Goal: Task Accomplishment & Management: Complete application form

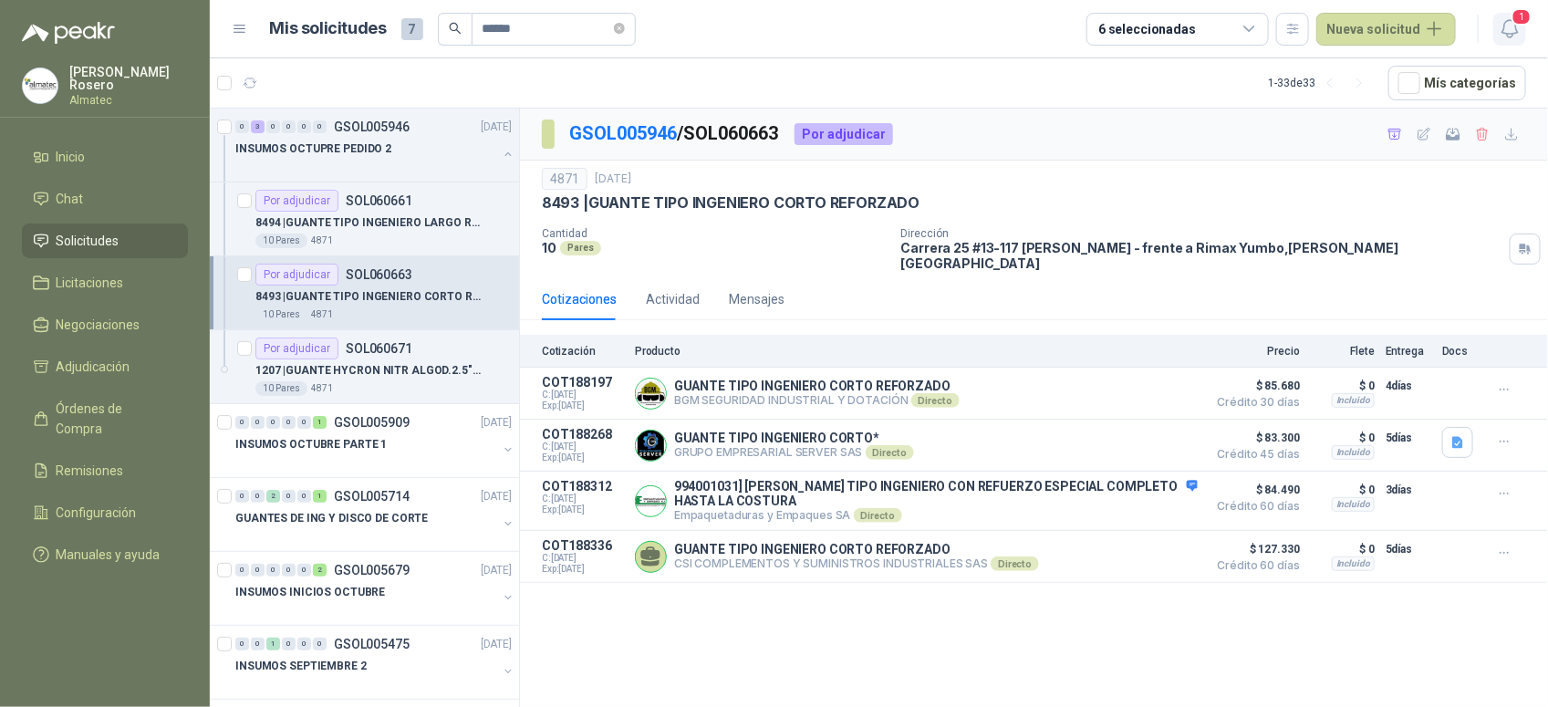
click at [1499, 30] on icon "button" at bounding box center [1510, 28] width 23 height 23
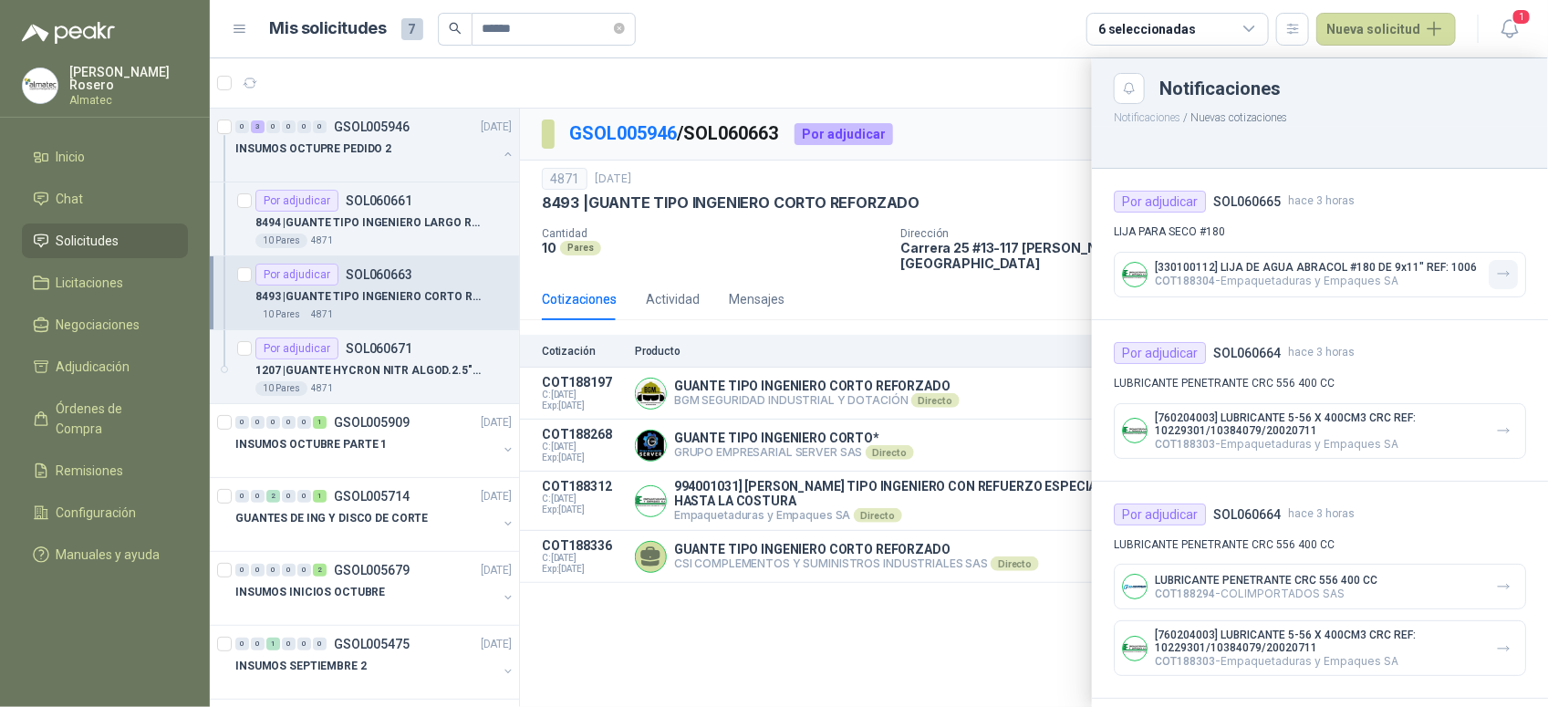
click at [1501, 284] on button "button" at bounding box center [1503, 274] width 29 height 29
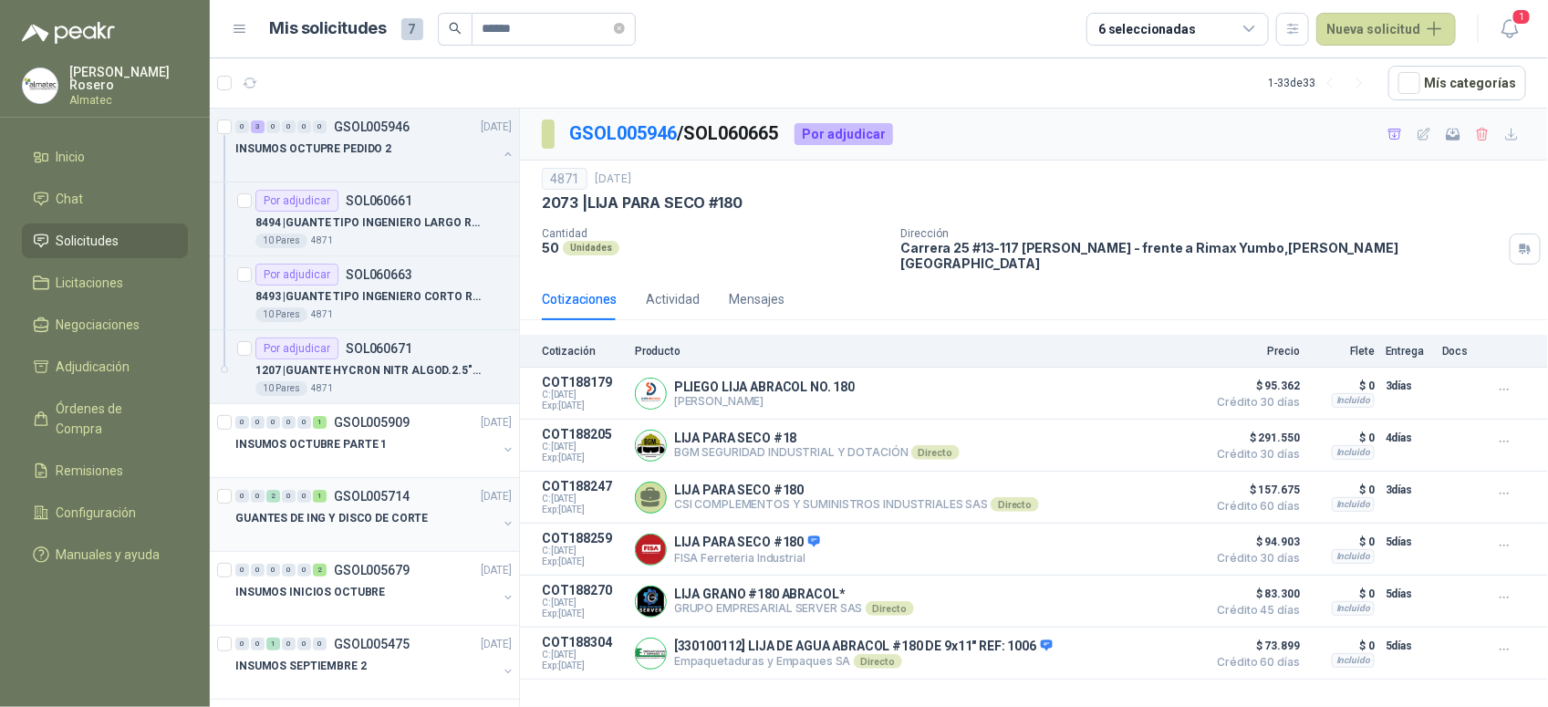
click at [495, 515] on div "GUANTES DE ING Y DISCO DE CORTE" at bounding box center [375, 525] width 280 height 36
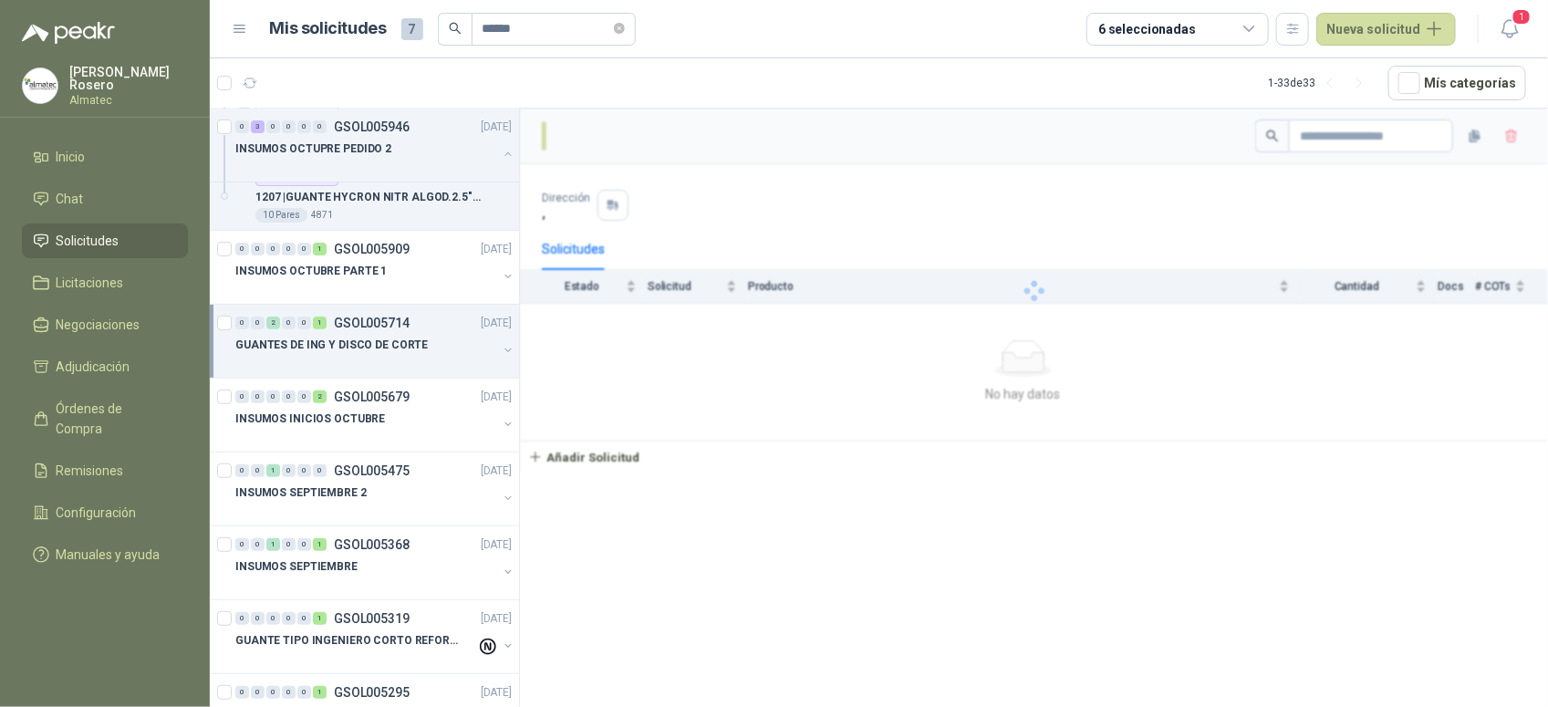
scroll to position [228, 0]
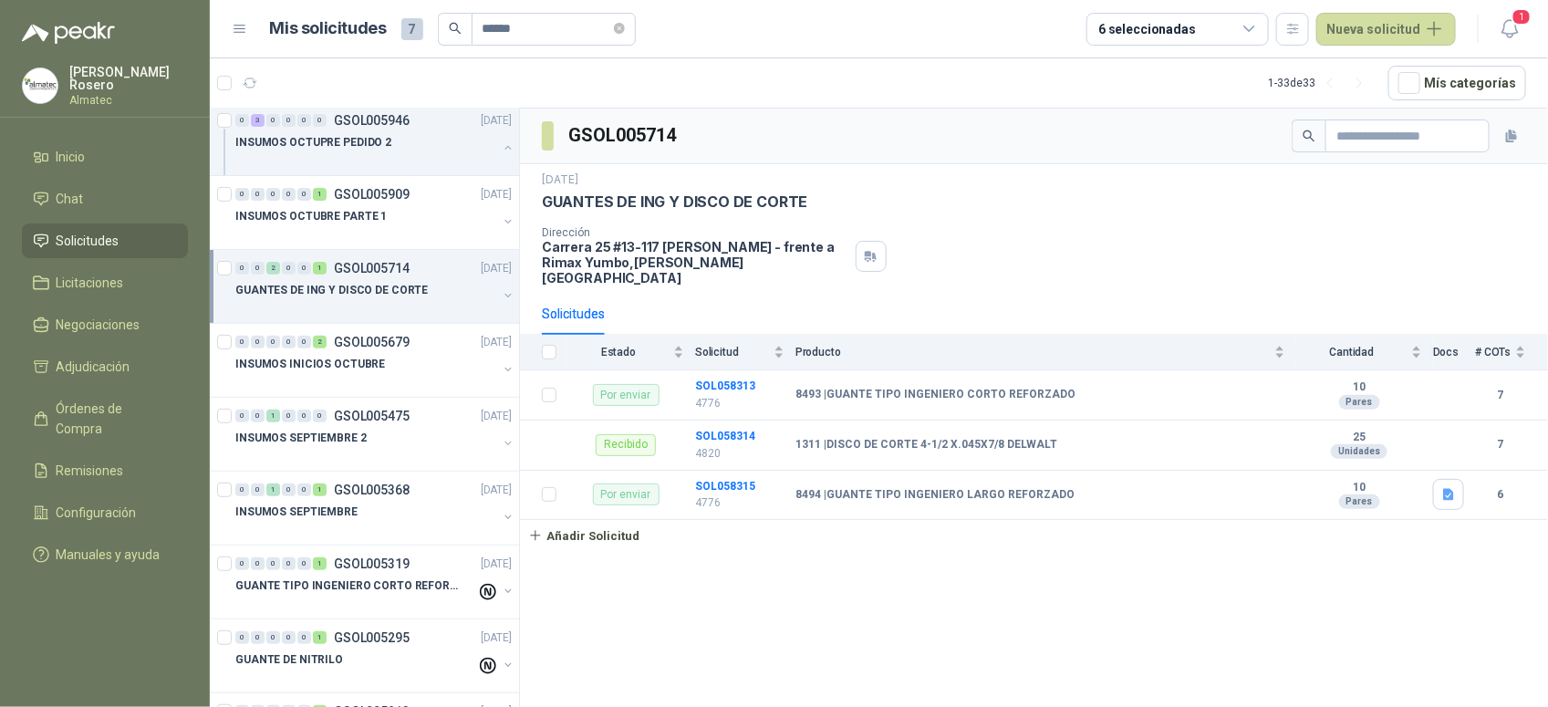
click at [501, 294] on button "button" at bounding box center [508, 295] width 15 height 15
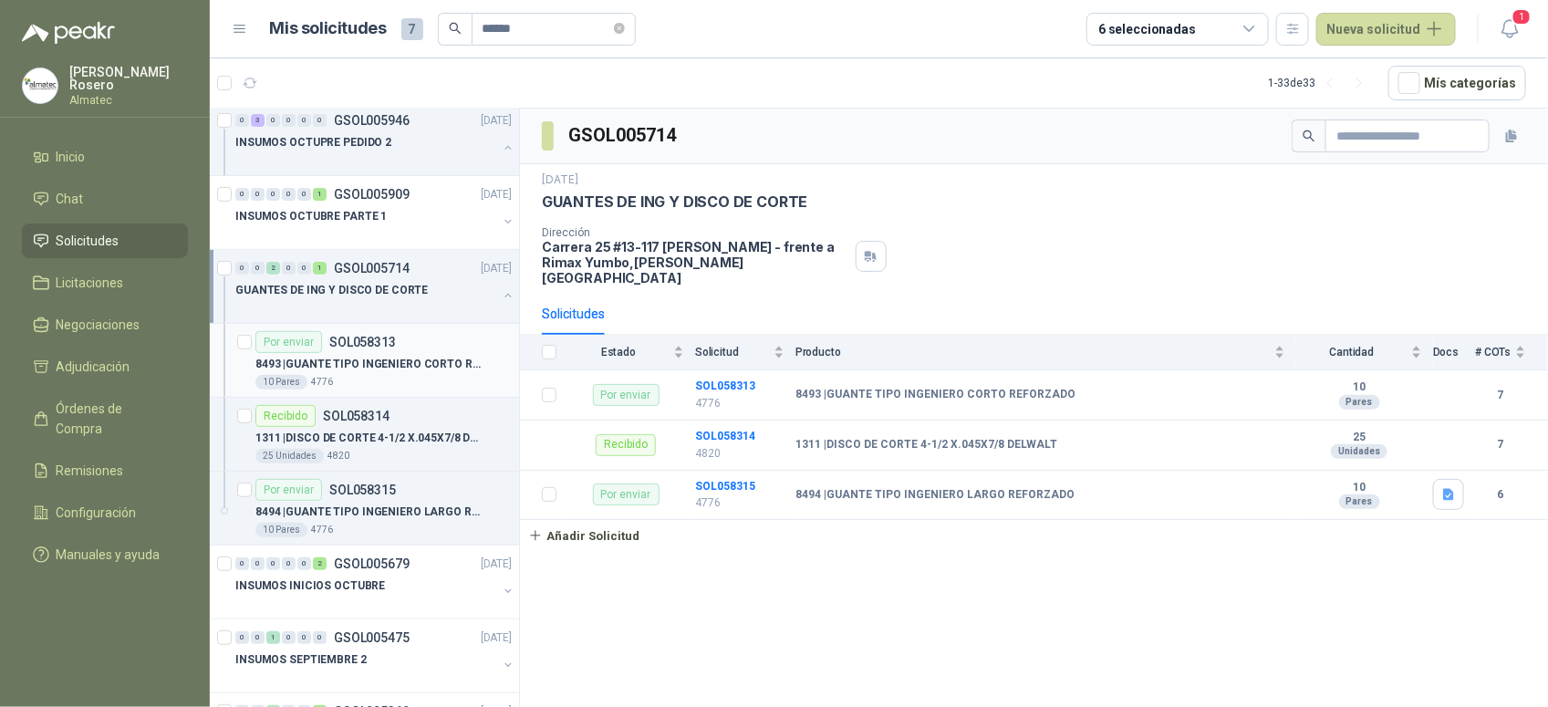
click at [400, 354] on div "8493 | GUANTE TIPO INGENIERO CORTO REFORZADO" at bounding box center [383, 364] width 256 height 22
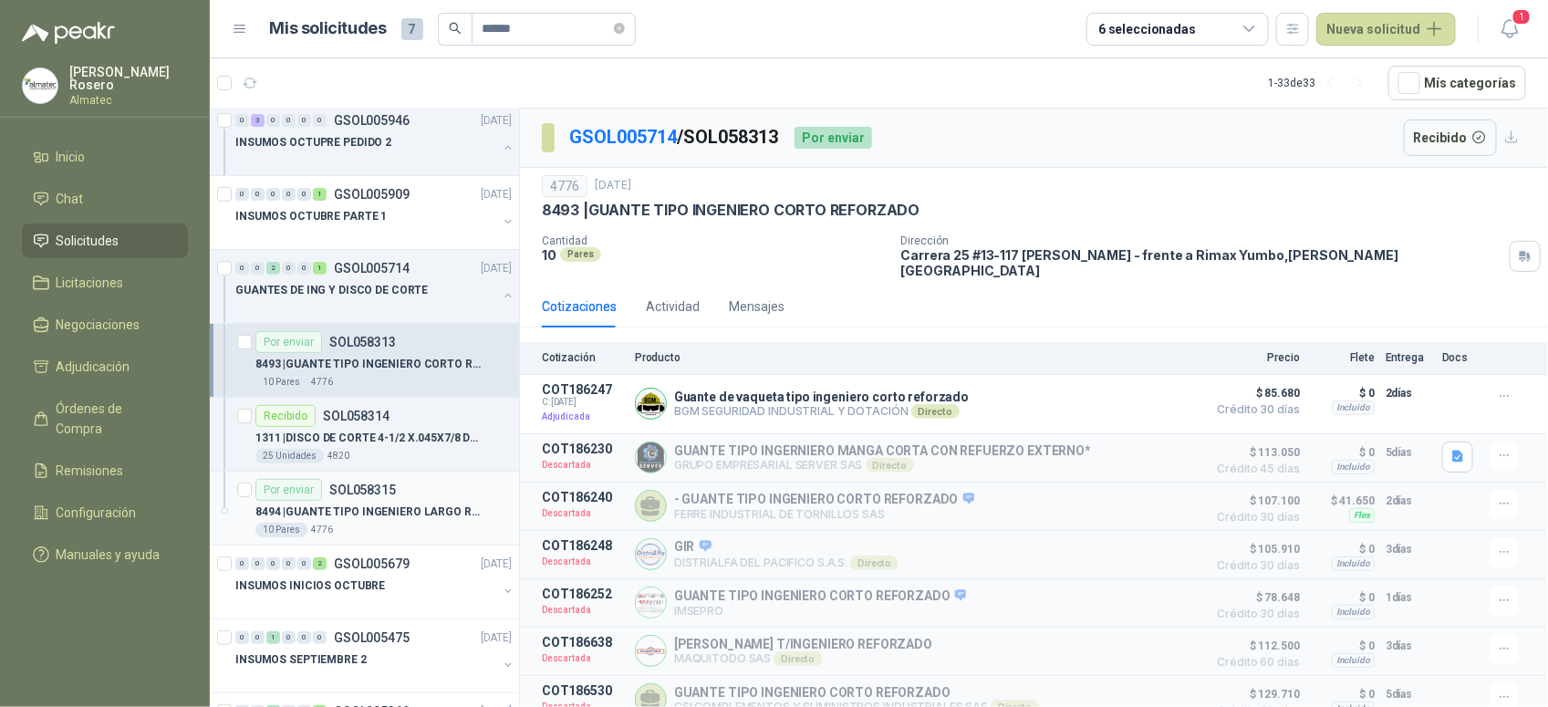
click at [380, 504] on p "8494 | GUANTE TIPO INGENIERO LARGO REFORZADO" at bounding box center [368, 512] width 227 height 17
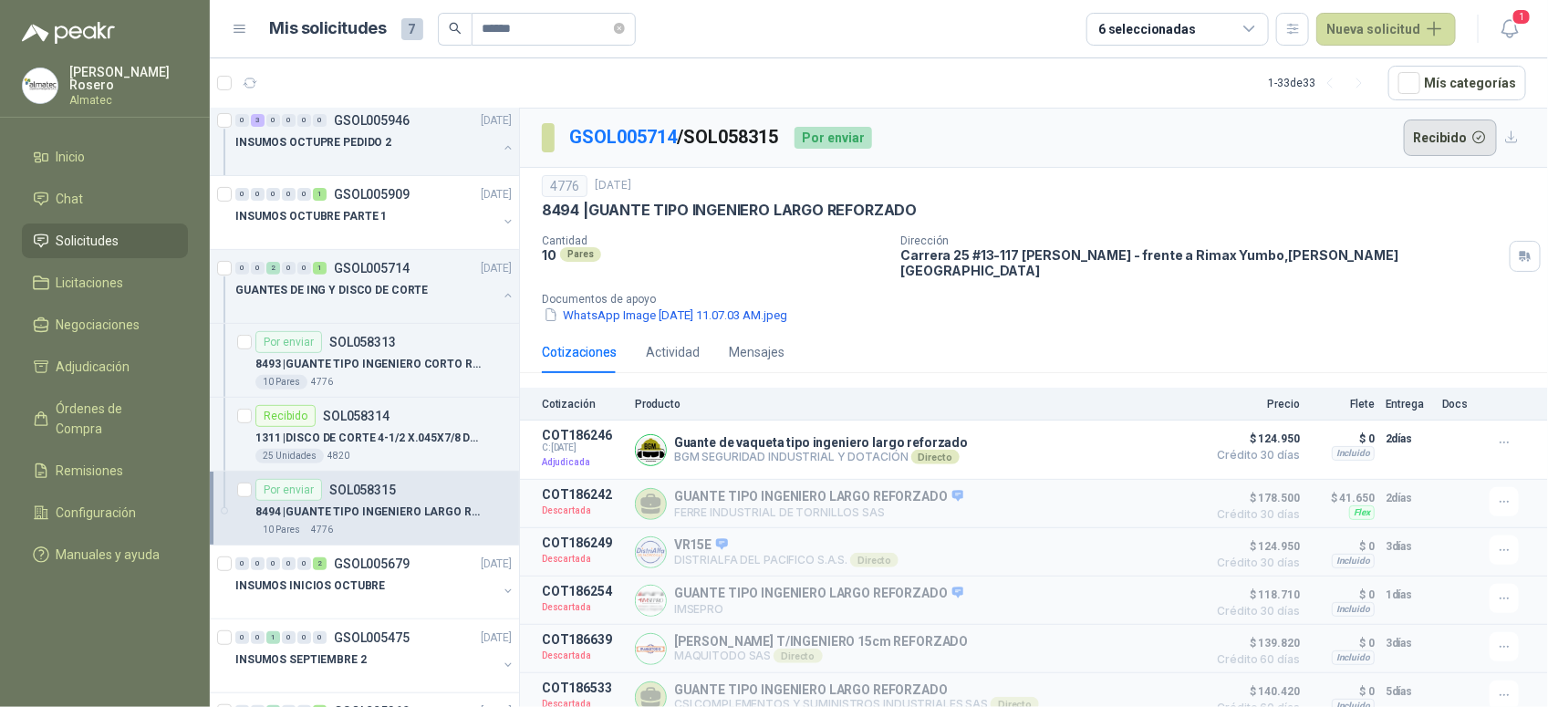
click at [1437, 133] on button "Recibido" at bounding box center [1451, 138] width 94 height 36
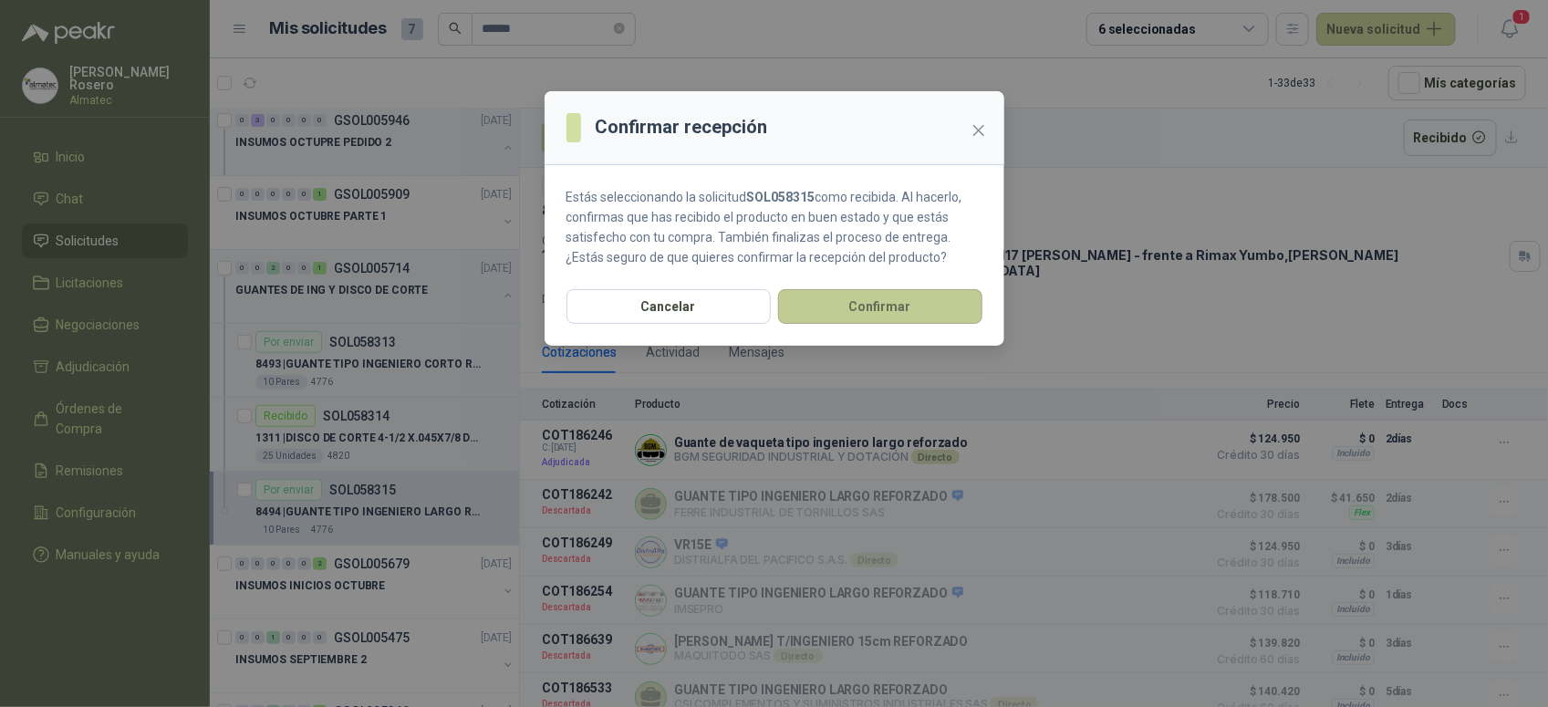
click at [841, 302] on button "Confirmar" at bounding box center [880, 306] width 204 height 35
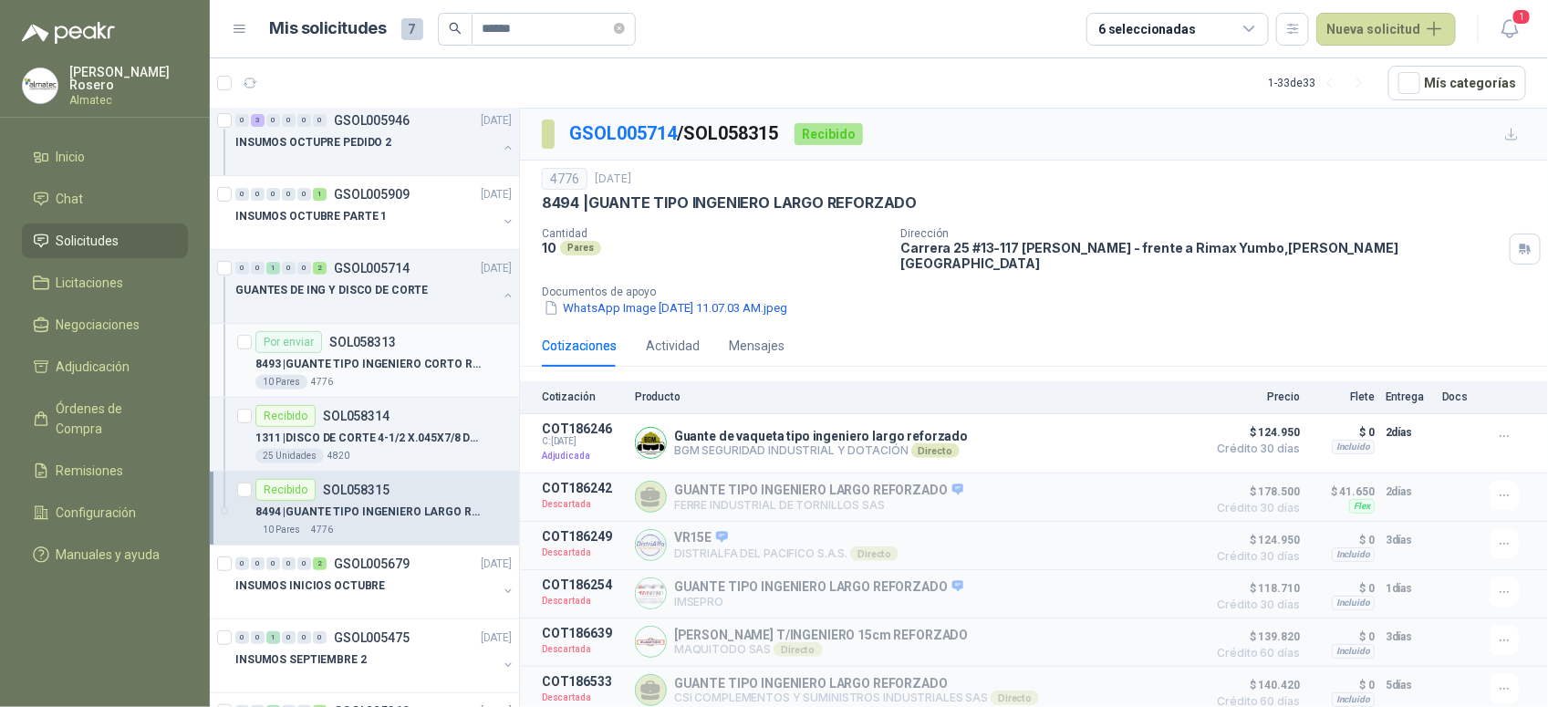
click at [407, 376] on div "10 Pares 4776" at bounding box center [383, 382] width 256 height 15
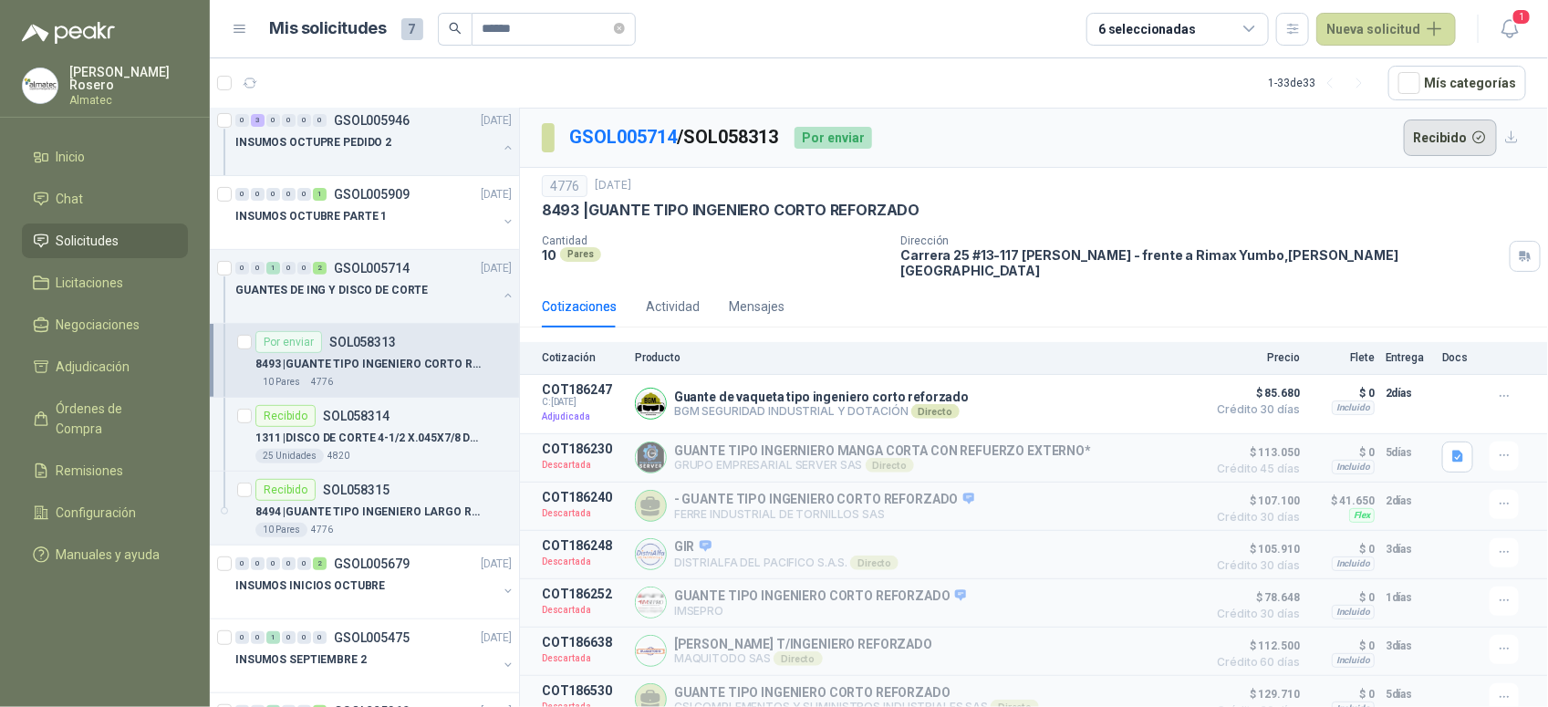
click at [1429, 125] on button "Recibido" at bounding box center [1451, 138] width 94 height 36
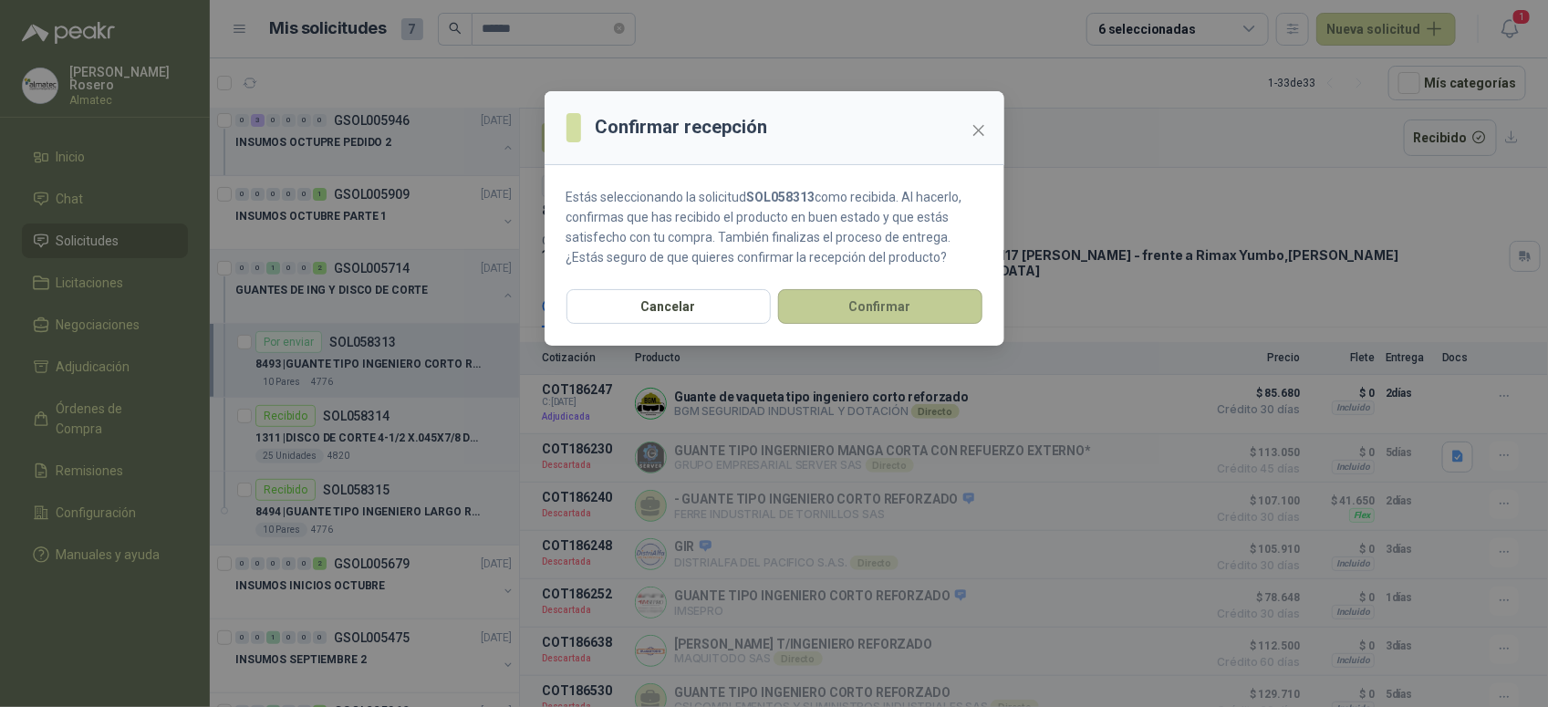
click at [900, 316] on button "Confirmar" at bounding box center [880, 306] width 204 height 35
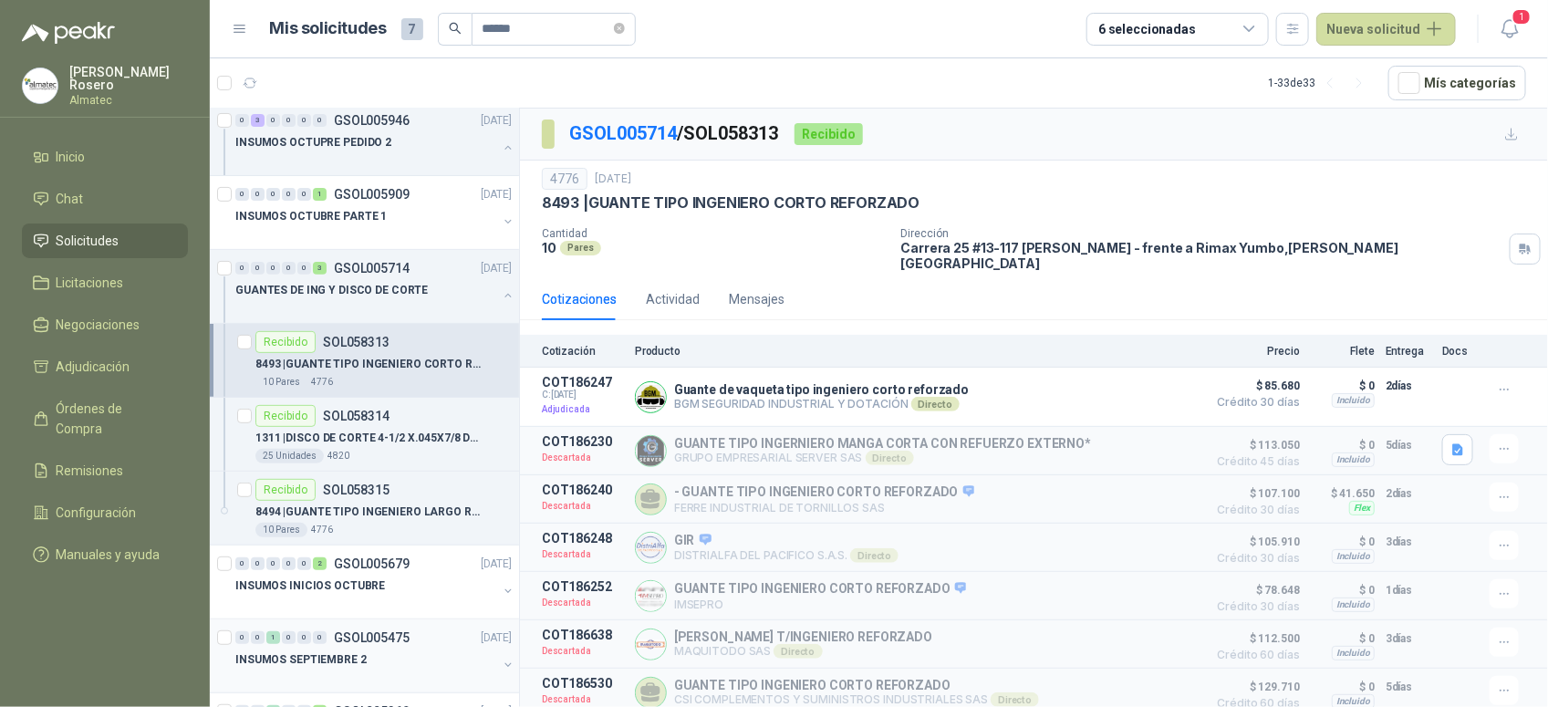
click at [348, 667] on p "INSUMOS SEPTIEMBRE 2" at bounding box center [300, 659] width 131 height 17
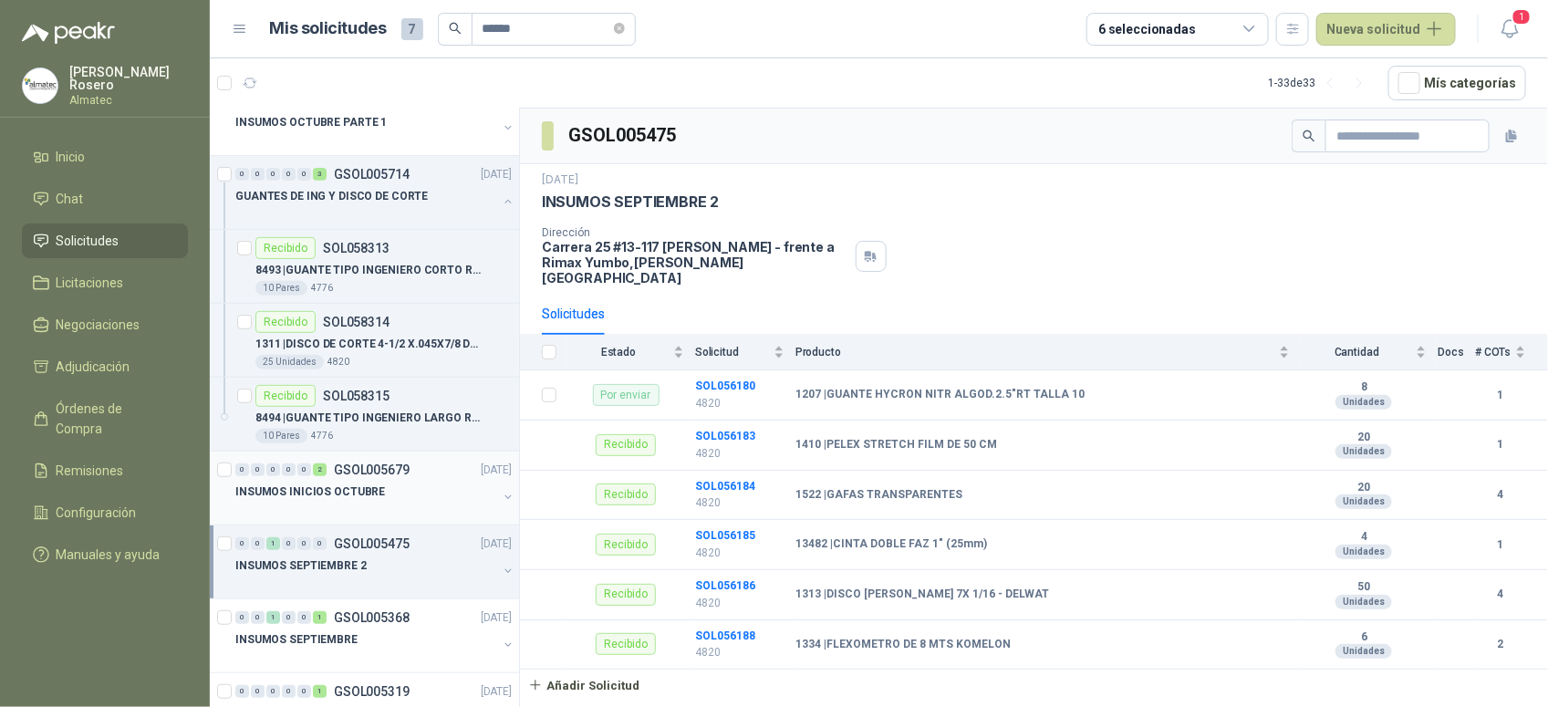
scroll to position [342, 0]
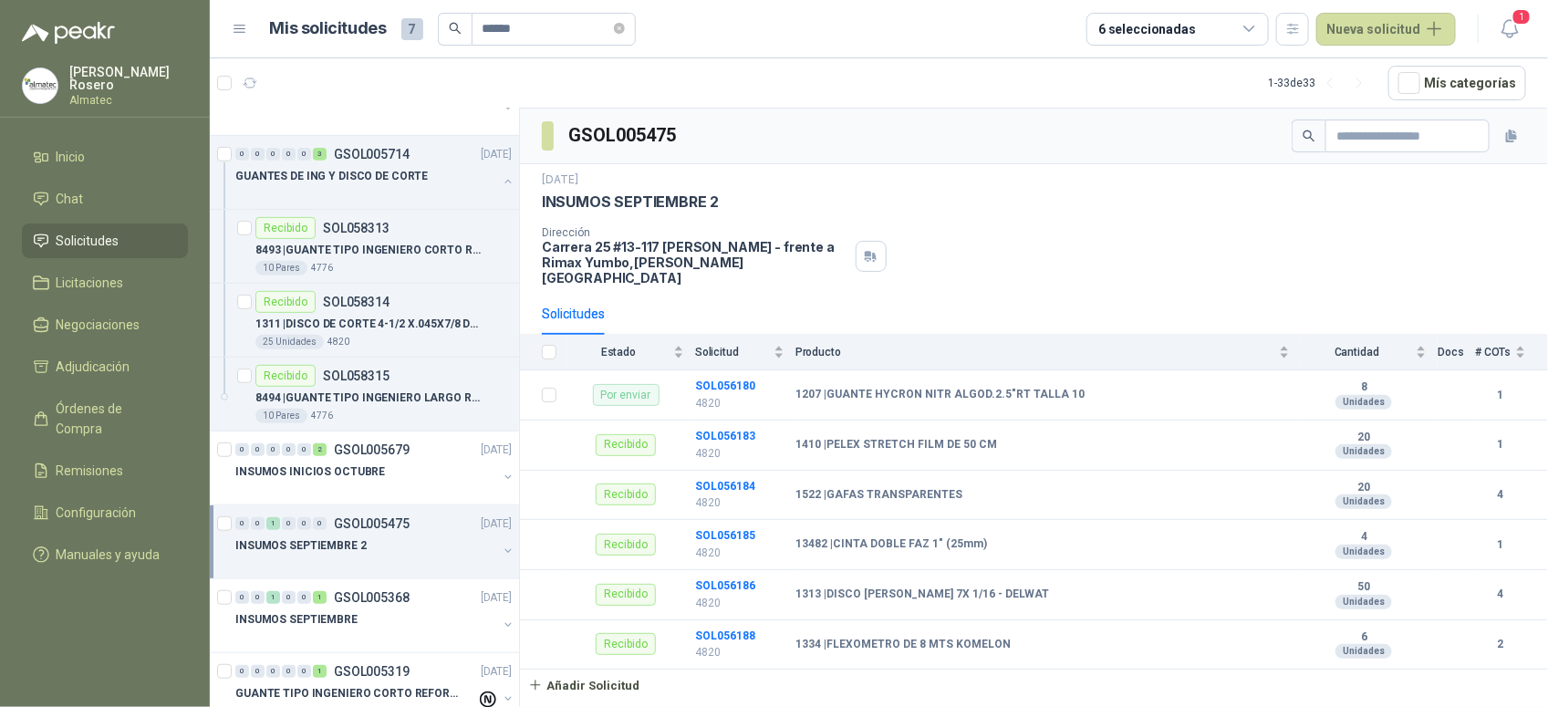
click at [501, 557] on button "button" at bounding box center [508, 551] width 15 height 15
click at [389, 609] on div "1207 | [PERSON_NAME] NITR ALGOD.2.5"RT TALLA 10" at bounding box center [383, 619] width 256 height 22
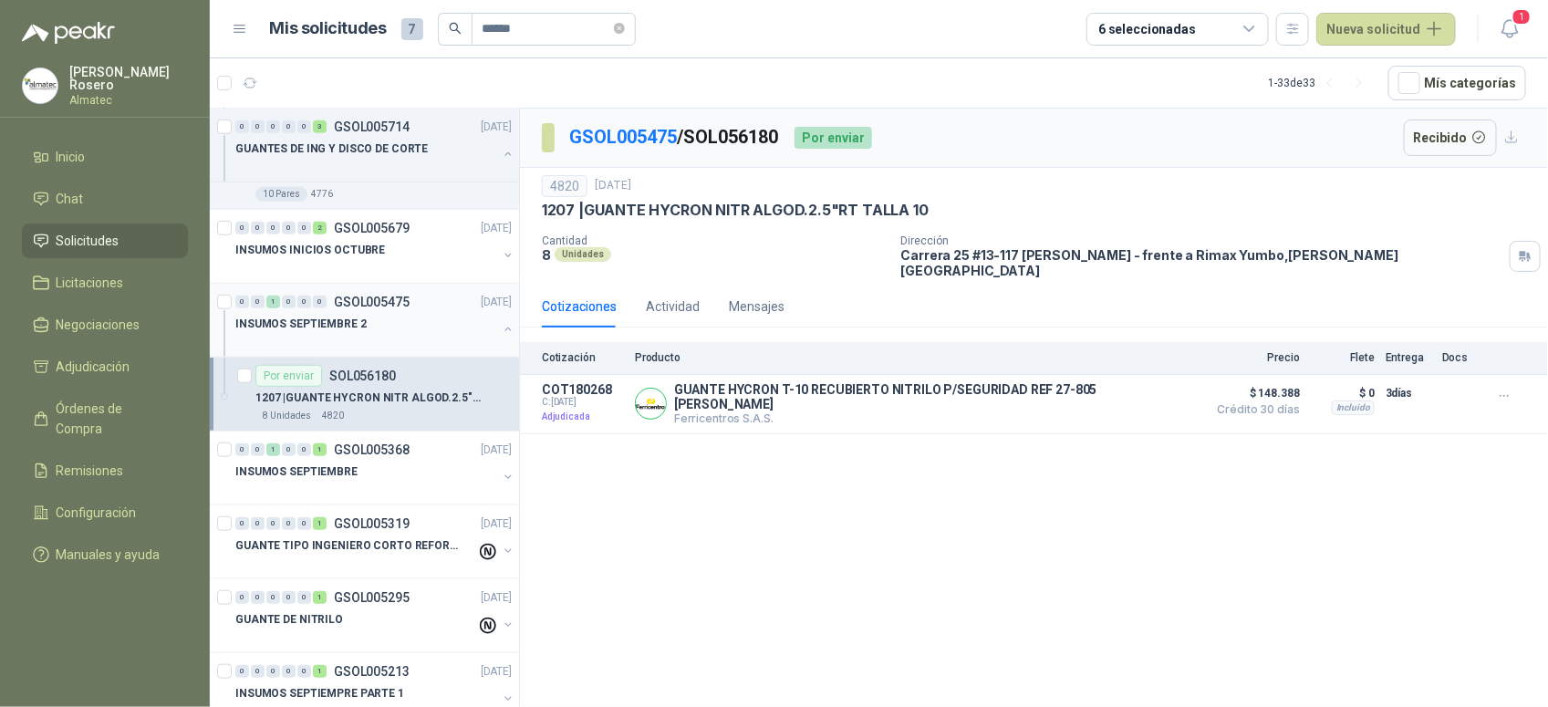
scroll to position [570, 0]
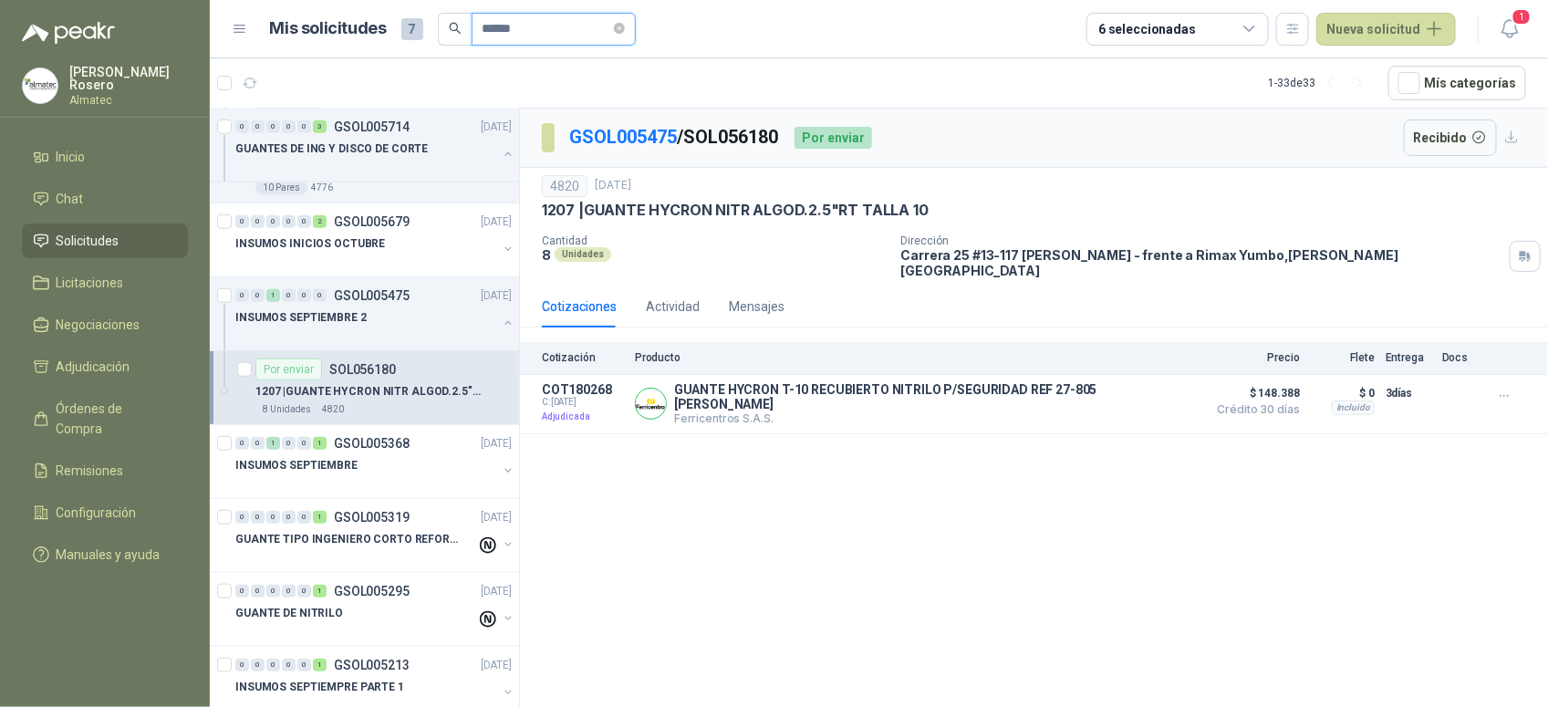
drag, startPoint x: 568, startPoint y: 35, endPoint x: 279, endPoint y: -17, distance: 293.8
click at [279, 0] on html "[PERSON_NAME] Almatec Inicio Chat Solicitudes Licitaciones Negociaciones Adjudi…" at bounding box center [774, 353] width 1548 height 707
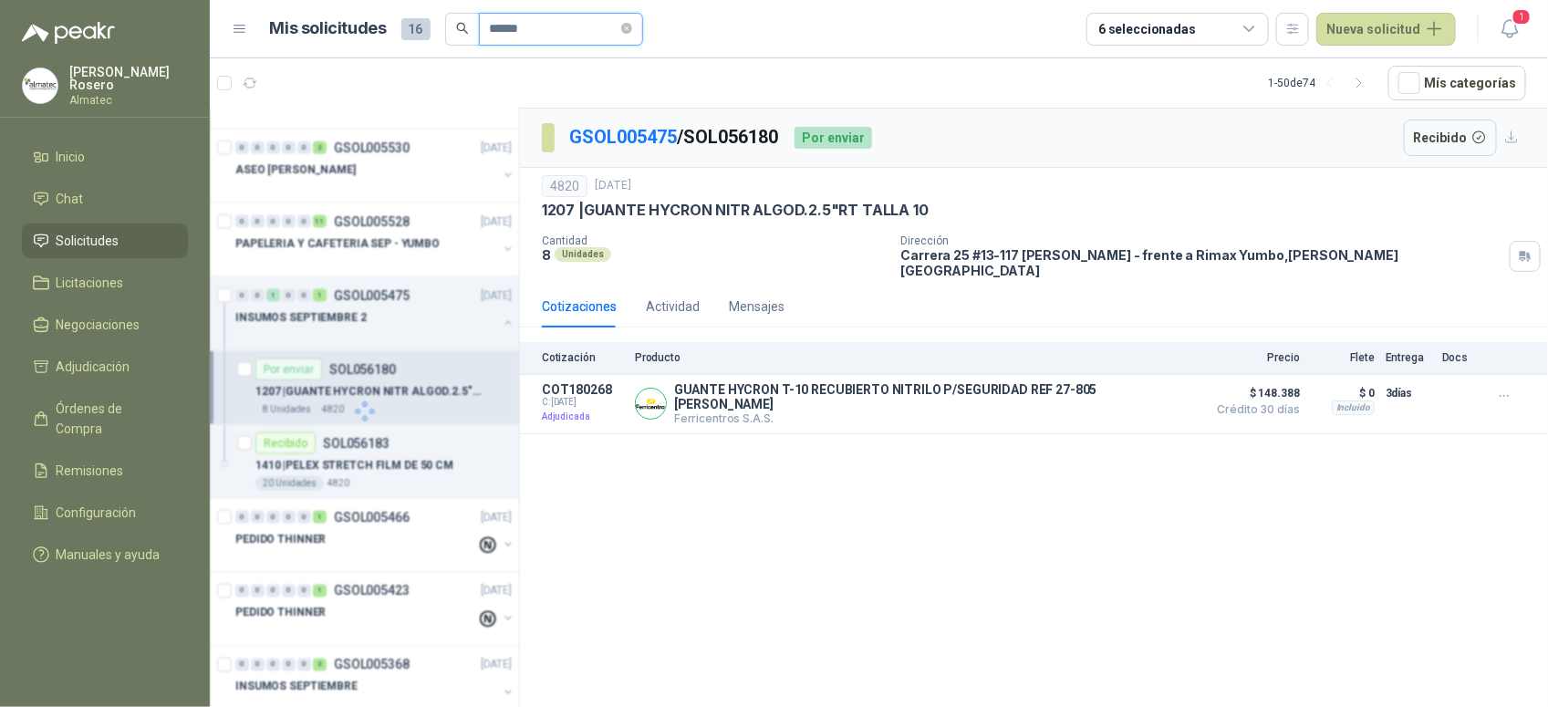
scroll to position [0, 0]
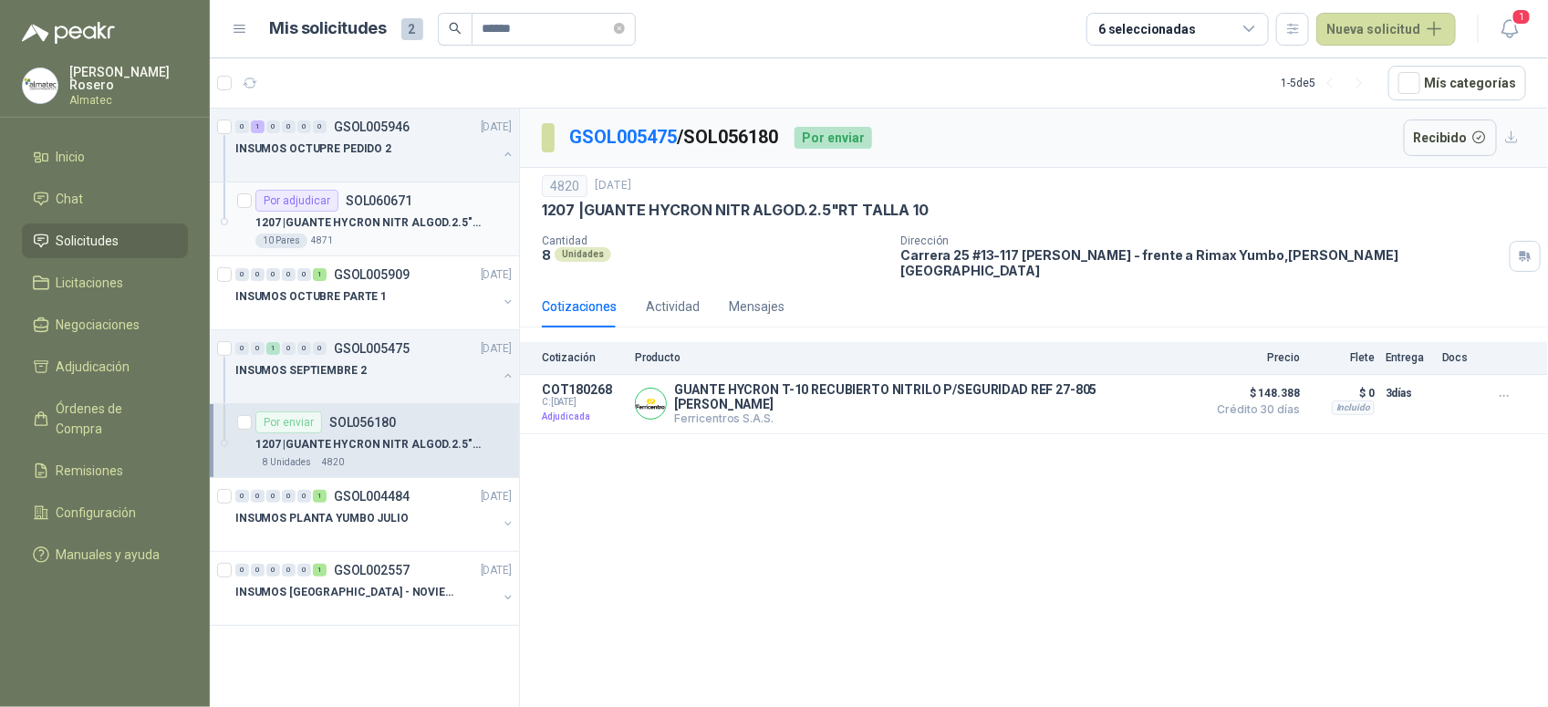
click at [415, 249] on article "Por adjudicar SOL060671 1207 | GUANTE HYCRON NITR ALGOD.2.5"RT TALLA 10 10 Par…" at bounding box center [364, 219] width 309 height 74
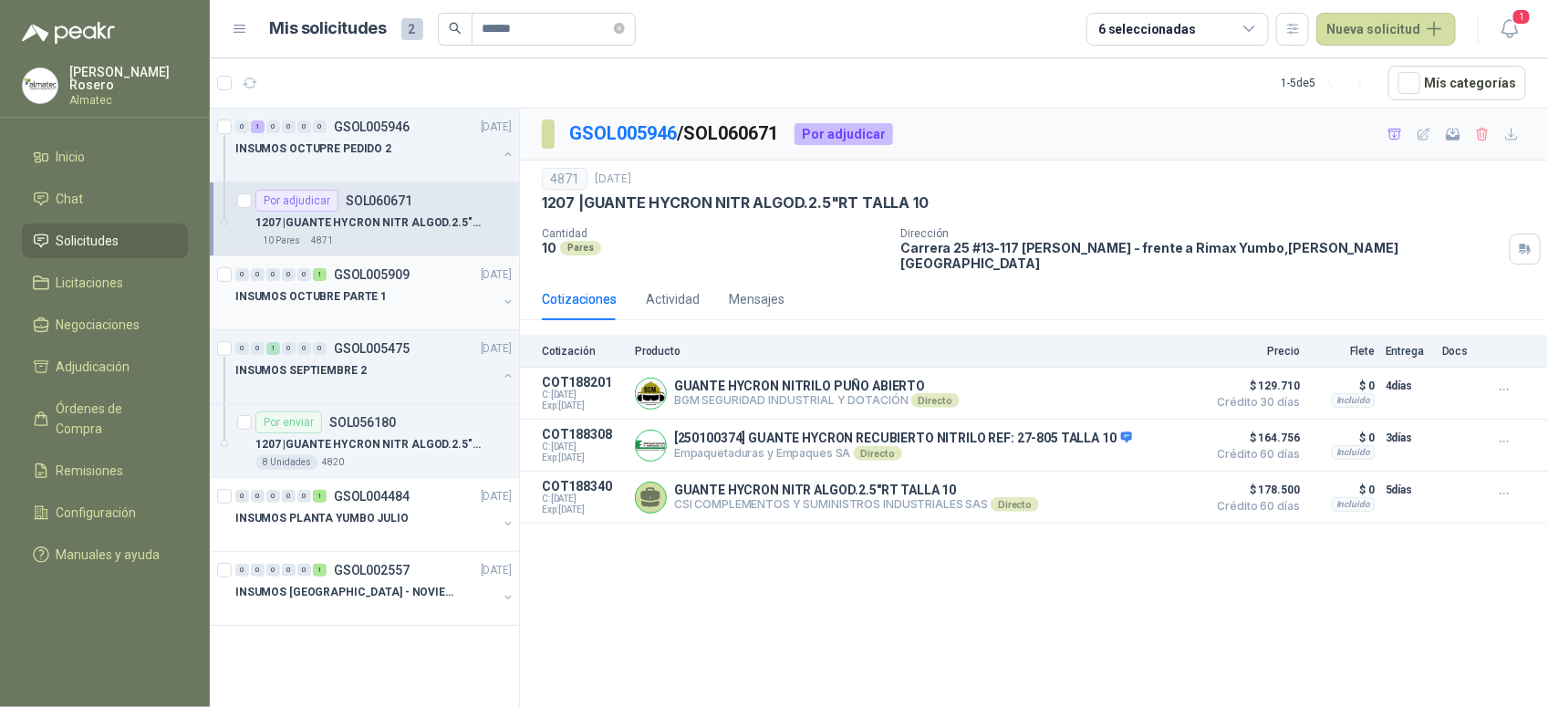
click at [501, 297] on button "button" at bounding box center [508, 302] width 15 height 15
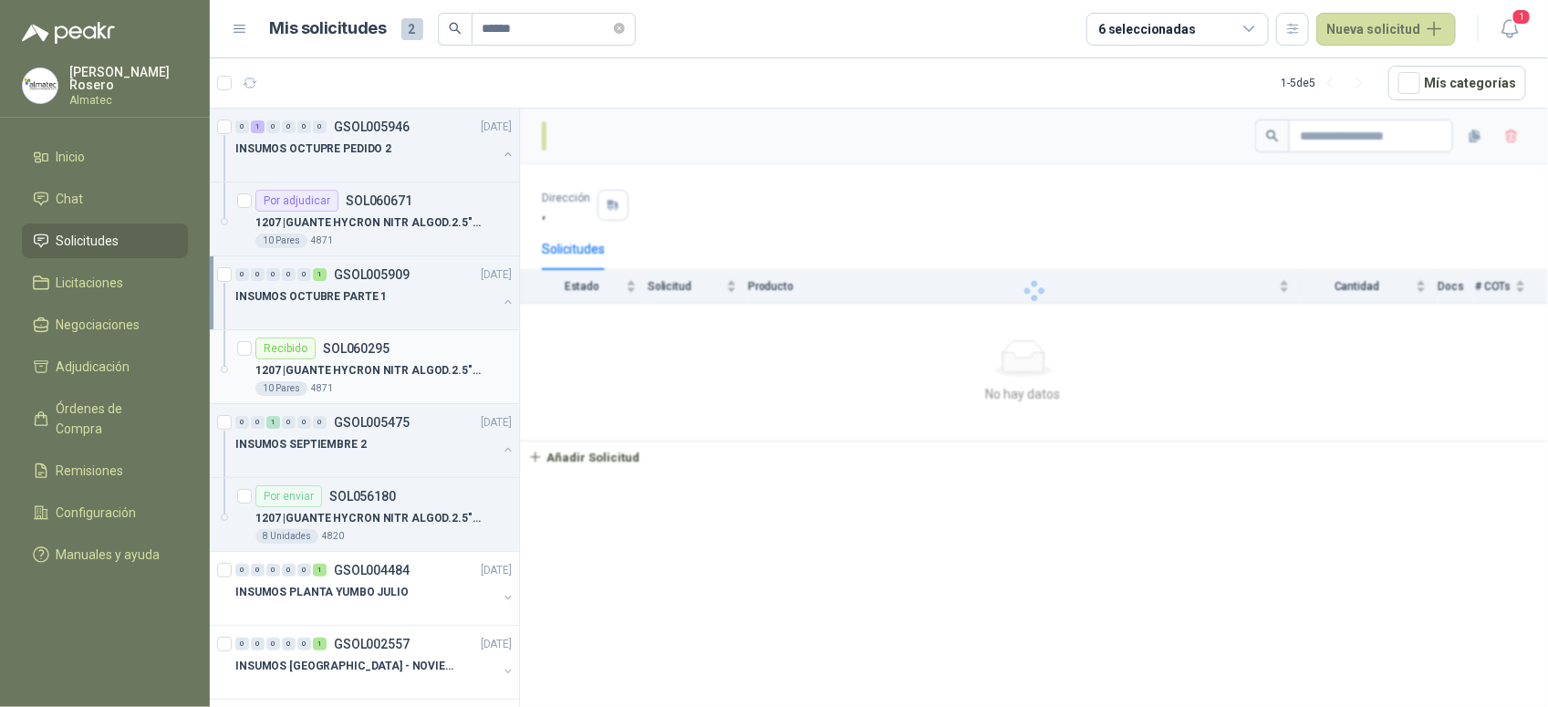
click at [431, 381] on div "10 Pares 4871" at bounding box center [383, 388] width 256 height 15
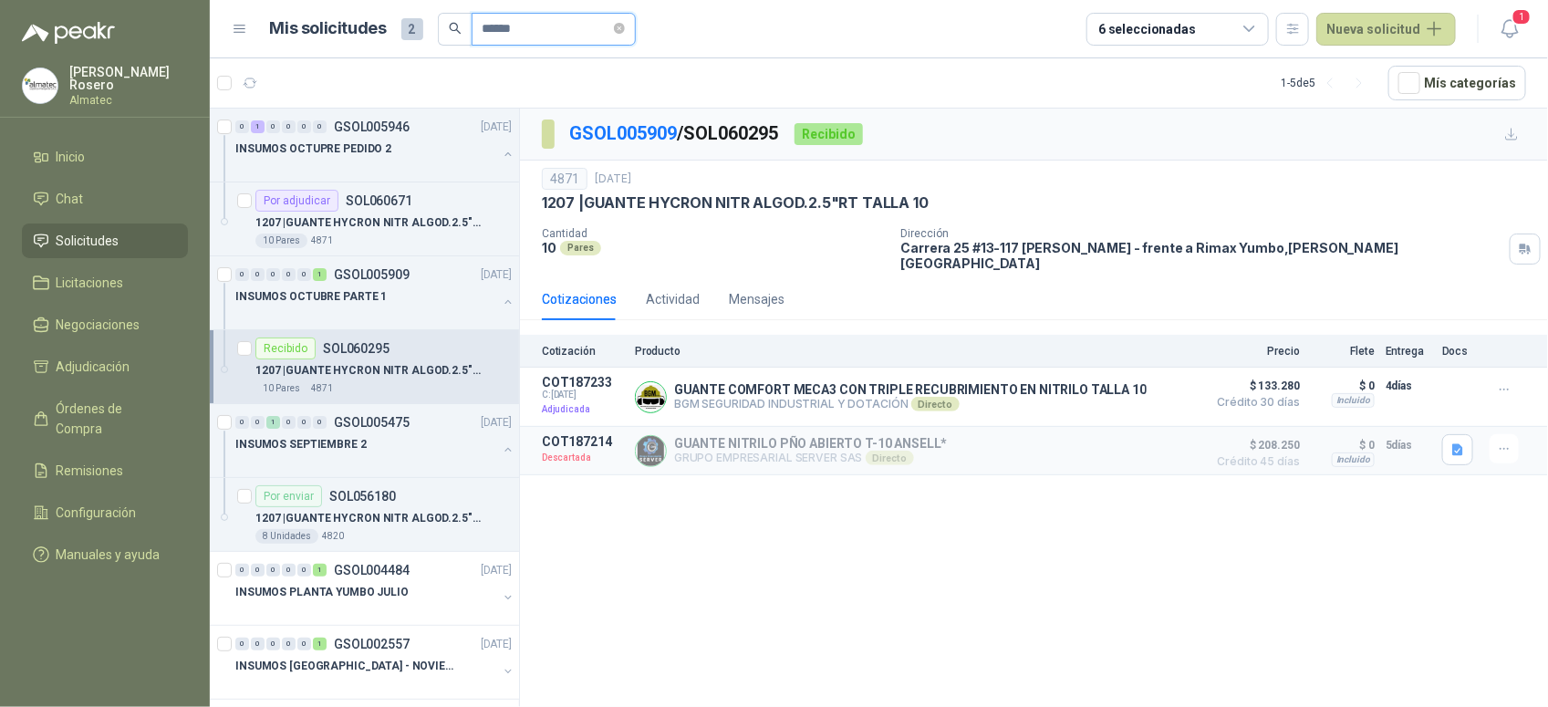
drag, startPoint x: 486, startPoint y: 34, endPoint x: 216, endPoint y: 11, distance: 271.0
click at [216, 11] on header "Mis solicitudes 2 ****** 6 seleccionadas Nueva solicitud 1" at bounding box center [879, 29] width 1338 height 58
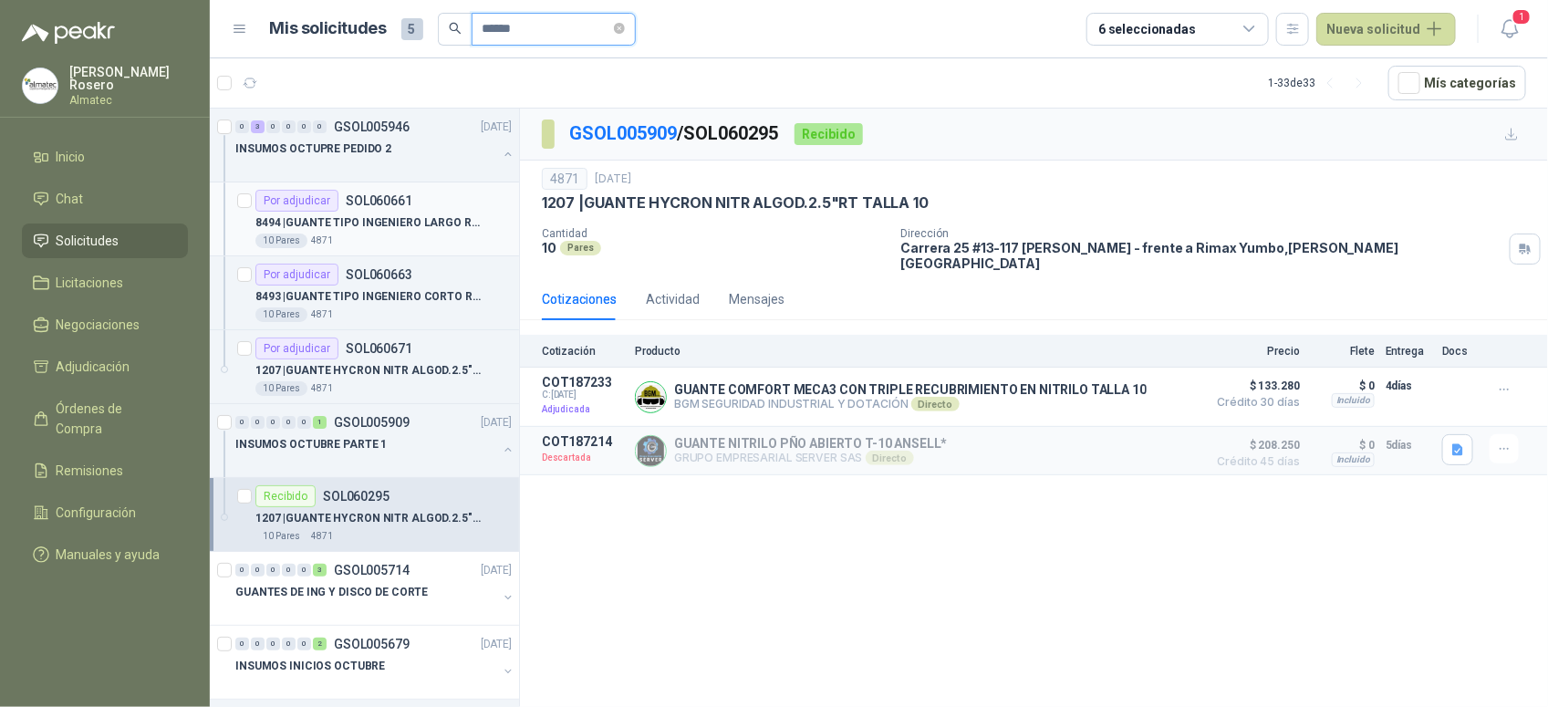
type input "******"
click at [425, 220] on p "8494 | GUANTE TIPO INGENIERO LARGO REFORZADO" at bounding box center [368, 222] width 227 height 17
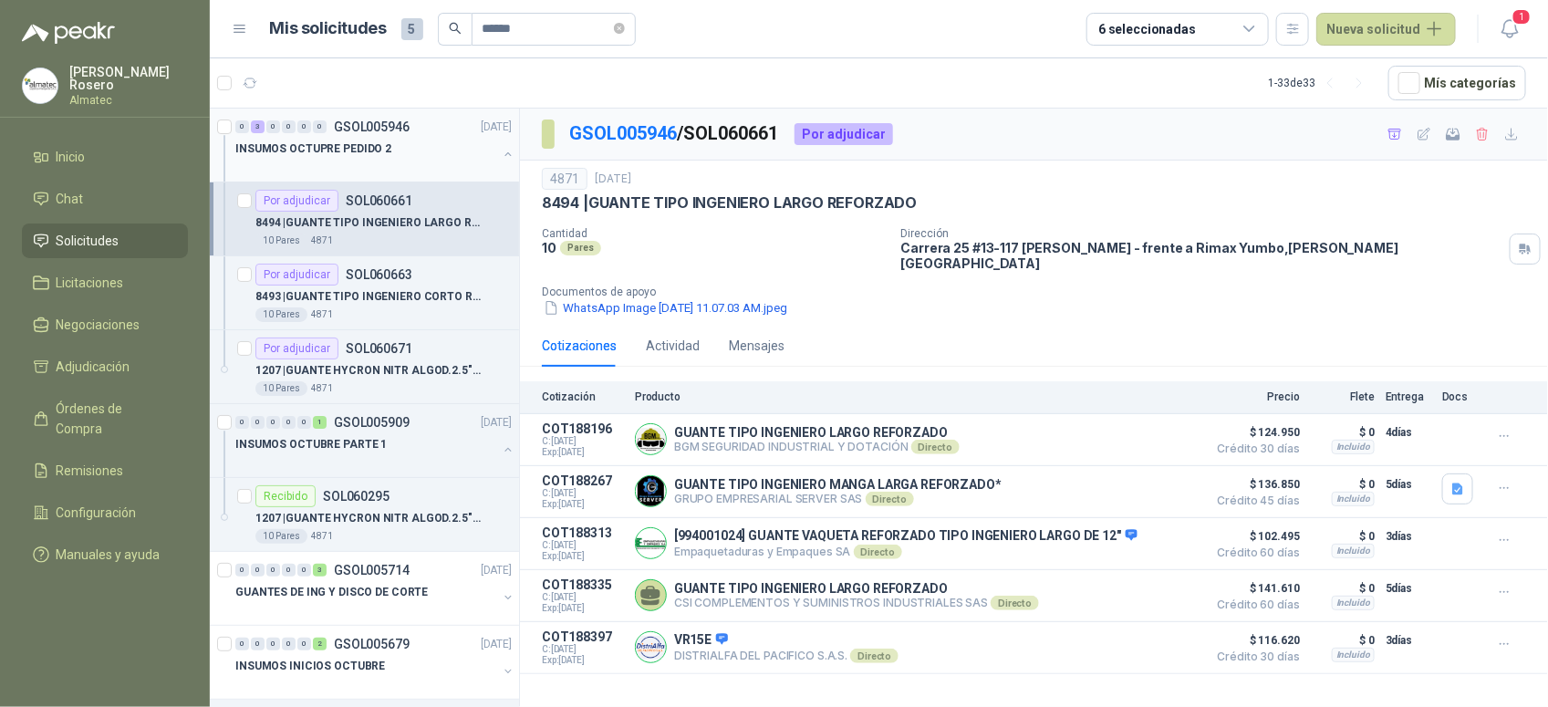
click at [425, 137] on div "0 3 0 0 0 0 GSOL005946 [DATE]" at bounding box center [375, 127] width 280 height 22
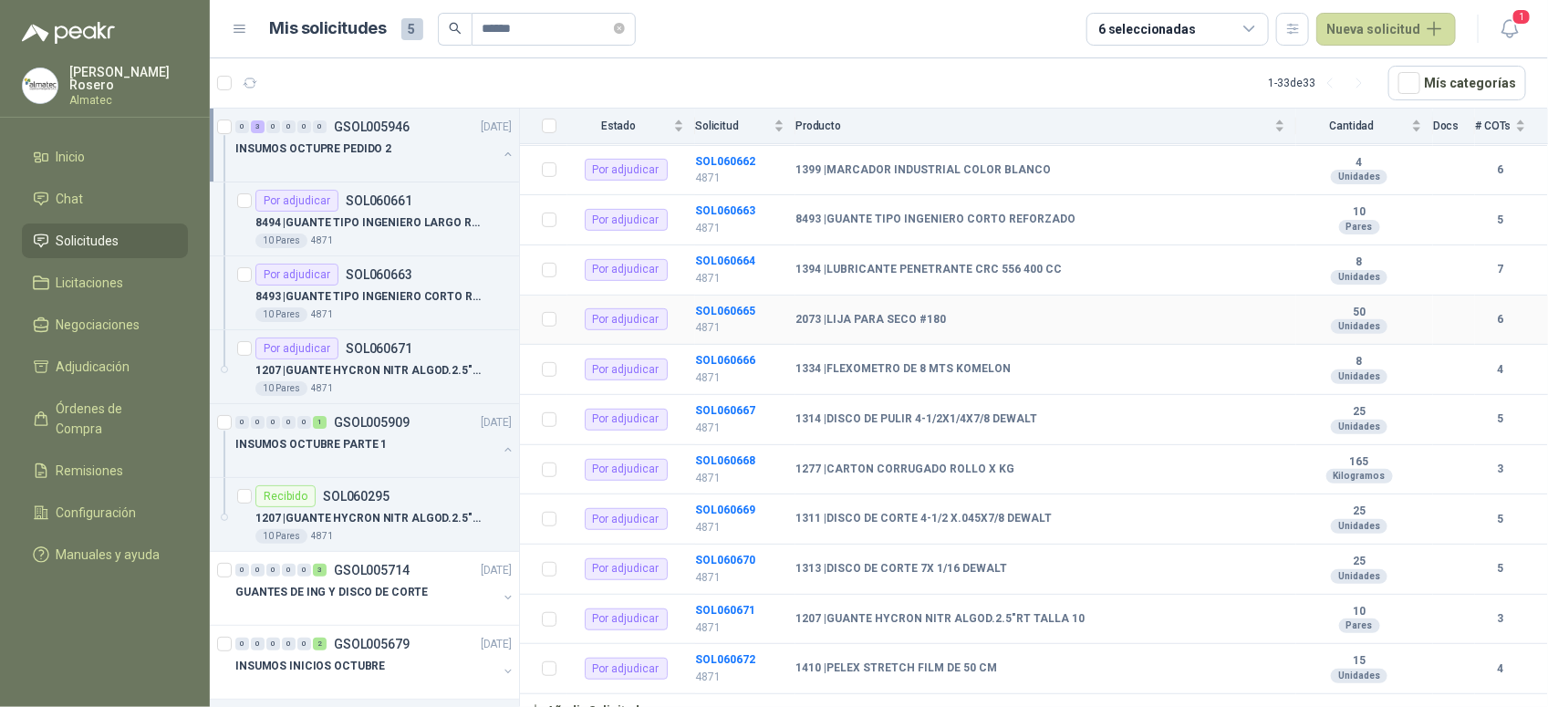
scroll to position [326, 0]
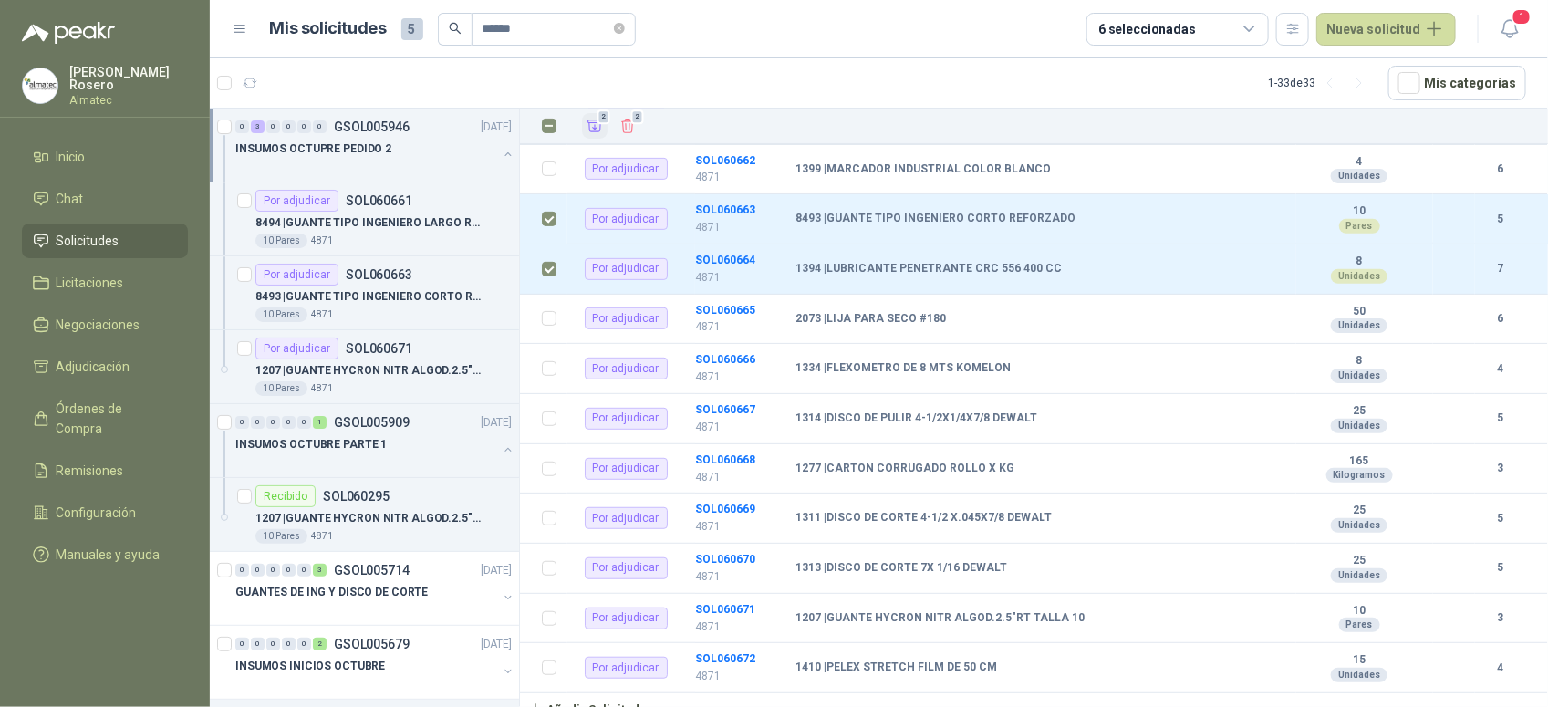
click at [587, 130] on icon "Añadir" at bounding box center [595, 126] width 16 height 16
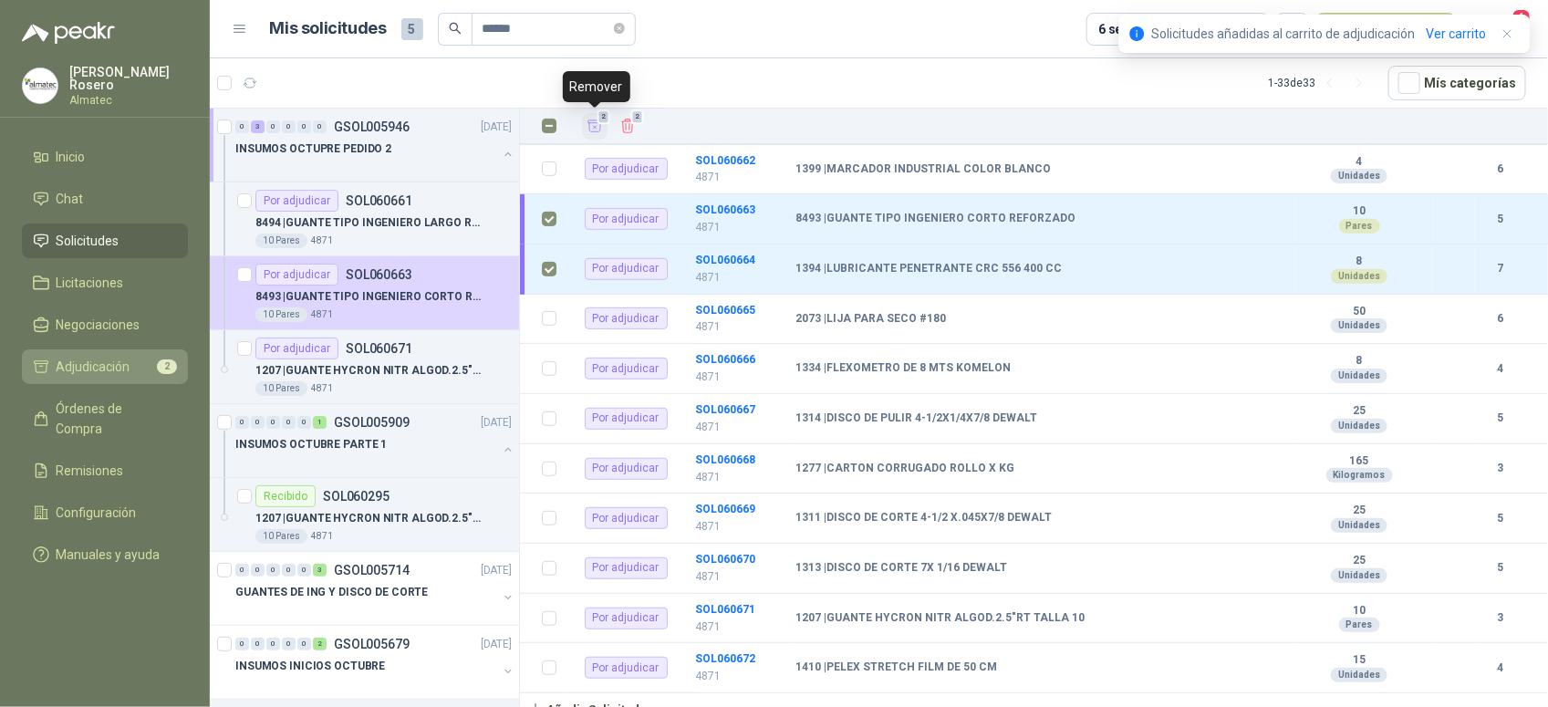
click at [135, 359] on li "Adjudicación 2" at bounding box center [105, 367] width 144 height 20
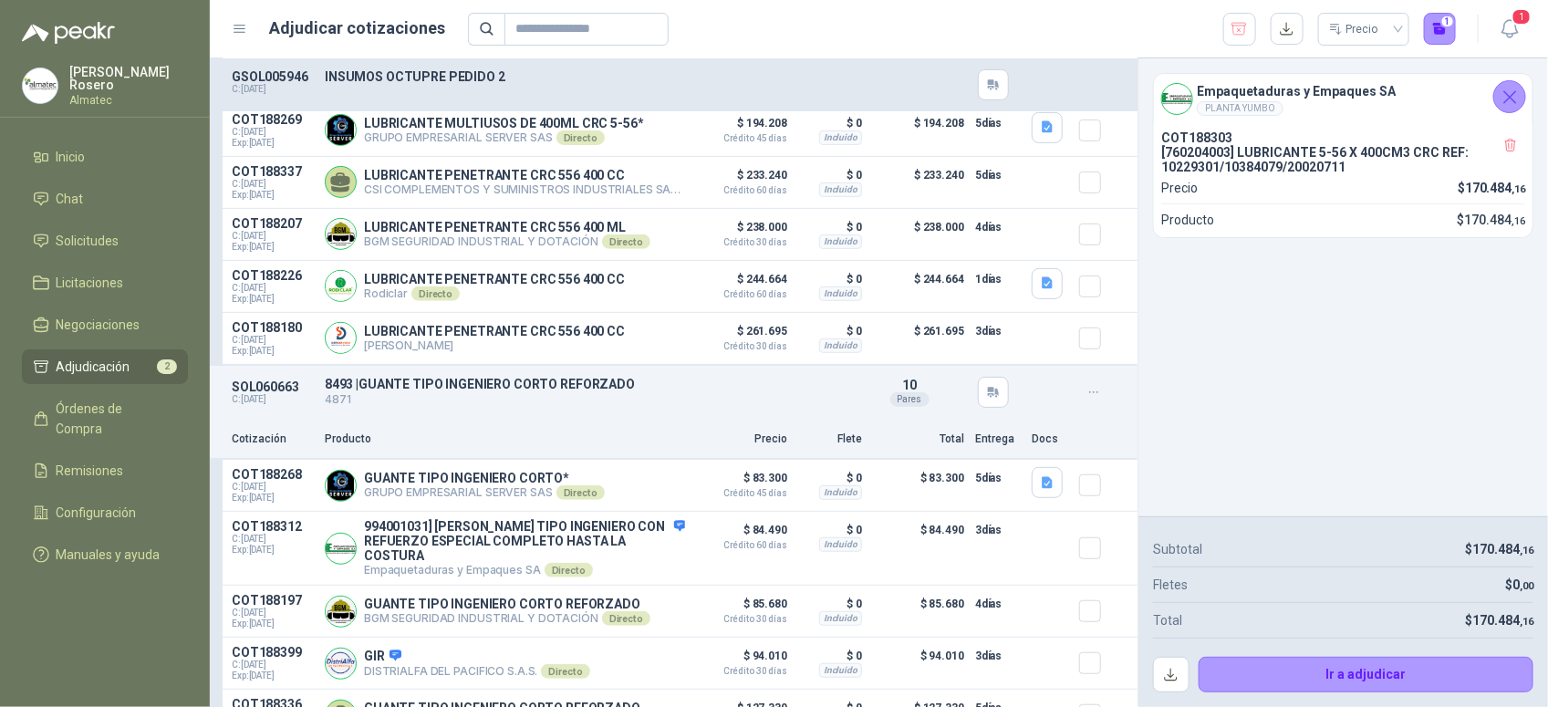
scroll to position [307, 0]
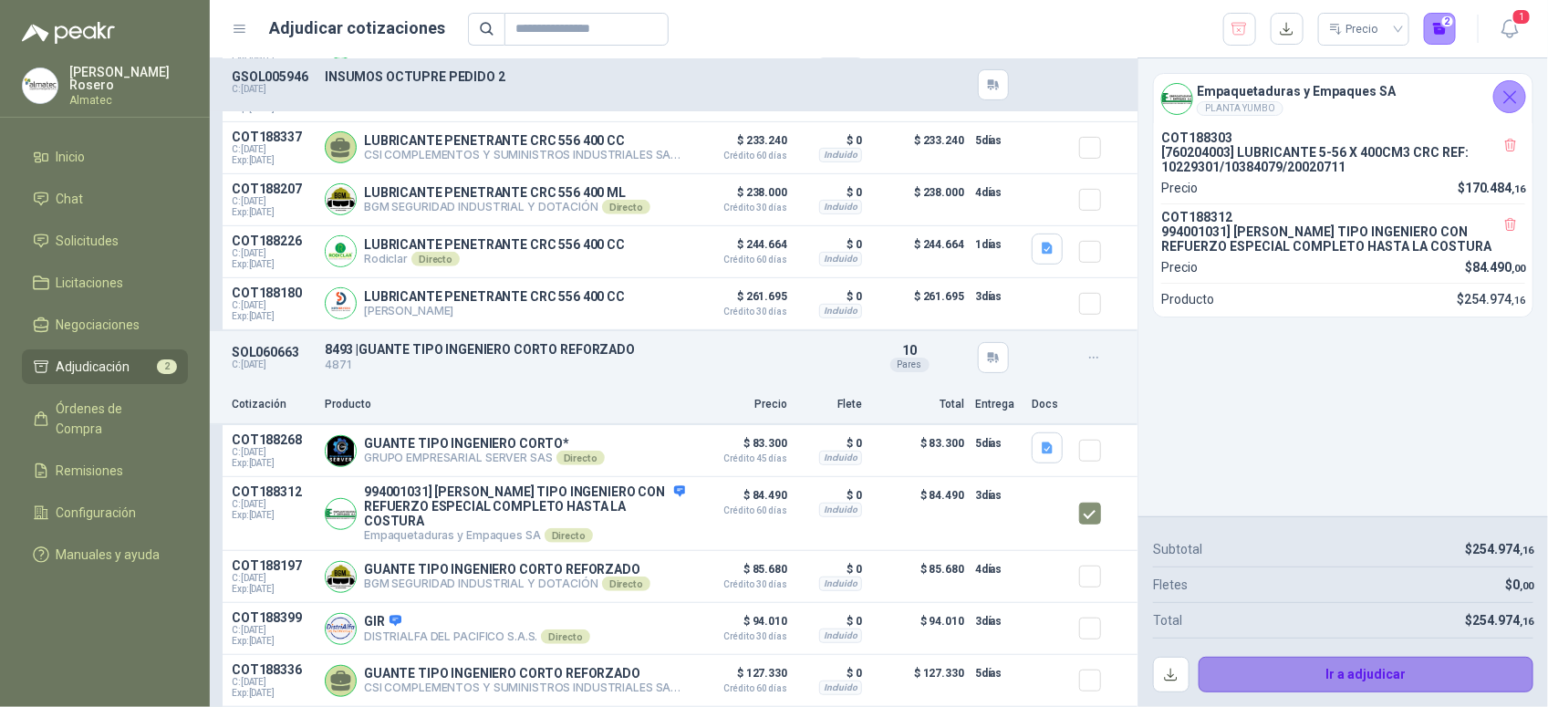
click at [1352, 661] on button "Ir a adjudicar" at bounding box center [1367, 675] width 336 height 36
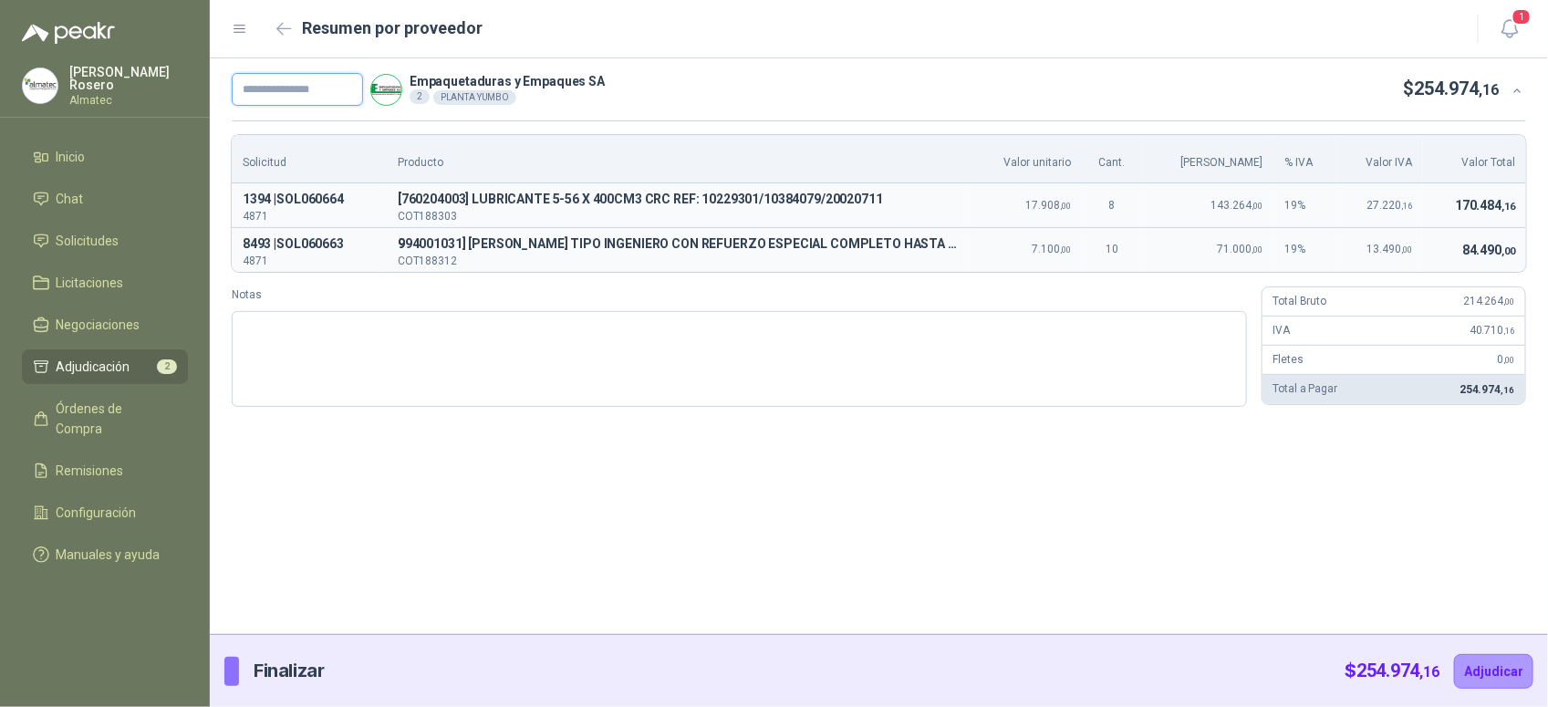
click at [356, 97] on input "text" at bounding box center [297, 89] width 131 height 33
type input "*******"
click at [1496, 663] on button "Adjudicar" at bounding box center [1493, 671] width 79 height 35
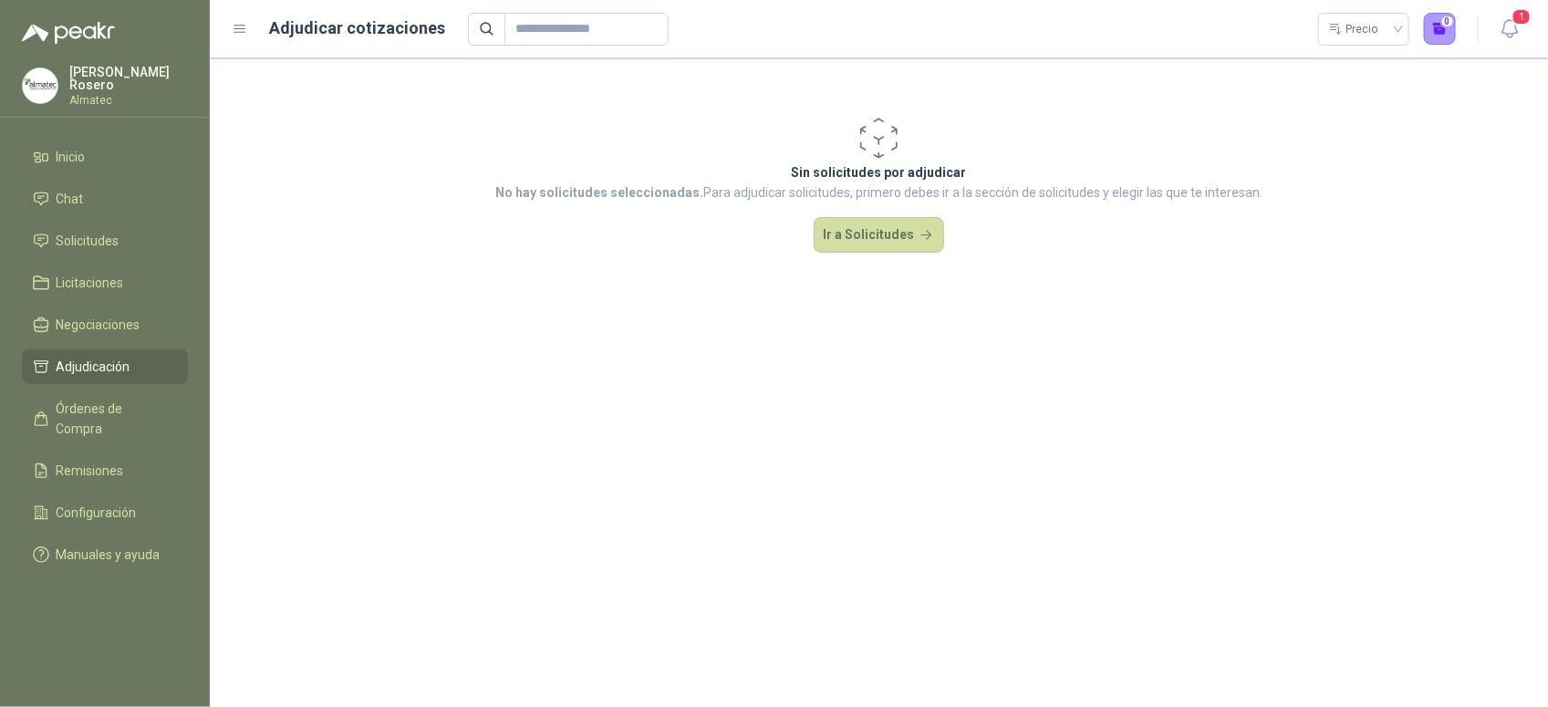
click at [89, 257] on ul "Inicio Chat Solicitudes Licitaciones Negociaciones Adjudicación Órdenes de Comp…" at bounding box center [105, 360] width 210 height 440
